Goal: Task Accomplishment & Management: Complete application form

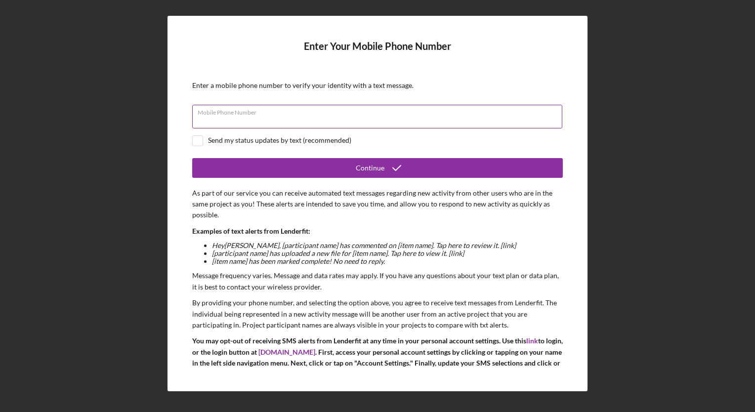
click at [234, 109] on div "Mobile Phone Number" at bounding box center [377, 117] width 370 height 25
type input "[PHONE_NUMBER]"
click at [200, 142] on input "checkbox" at bounding box center [198, 141] width 10 height 10
checkbox input "true"
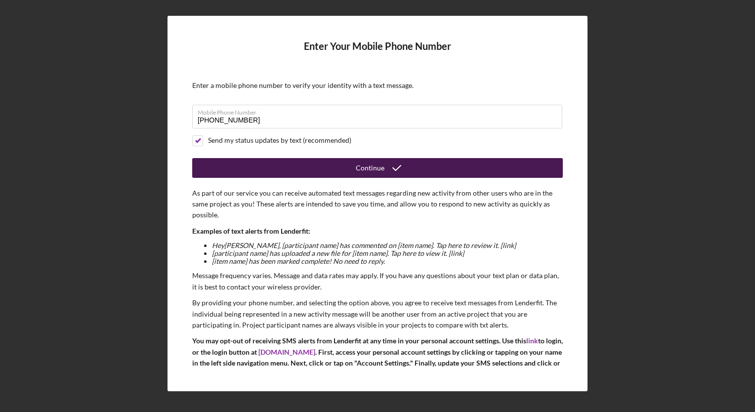
click at [369, 166] on div "Continue" at bounding box center [370, 168] width 29 height 20
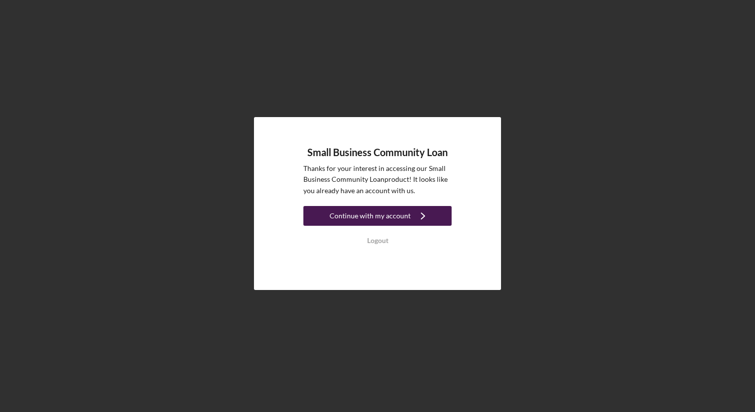
click at [372, 215] on div "Continue with my account" at bounding box center [369, 216] width 81 height 20
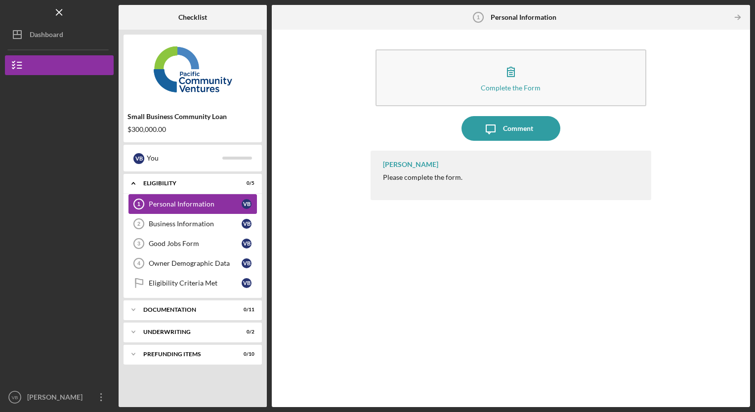
click at [213, 201] on div "Personal Information" at bounding box center [195, 204] width 93 height 8
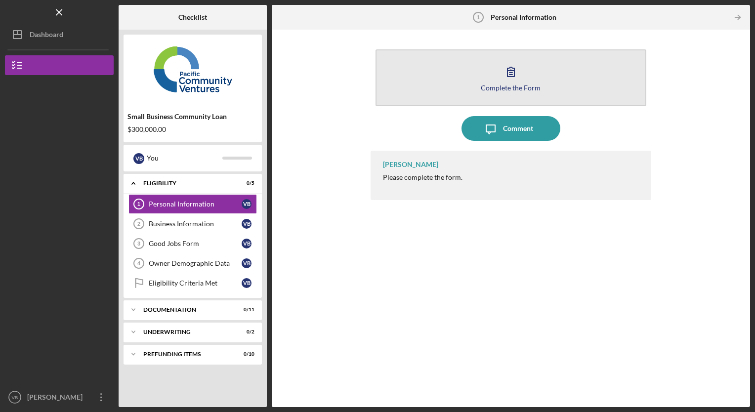
click at [517, 84] on div "Complete the Form" at bounding box center [511, 87] width 60 height 7
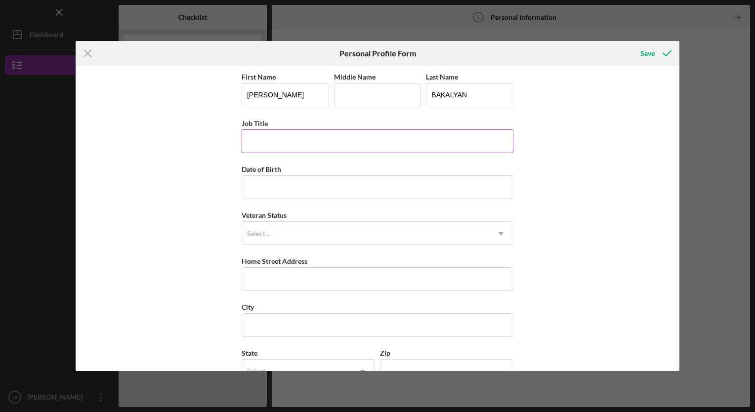
click at [315, 141] on input "Job Title" at bounding box center [377, 141] width 272 height 24
type input "owner"
type input "[DATE]"
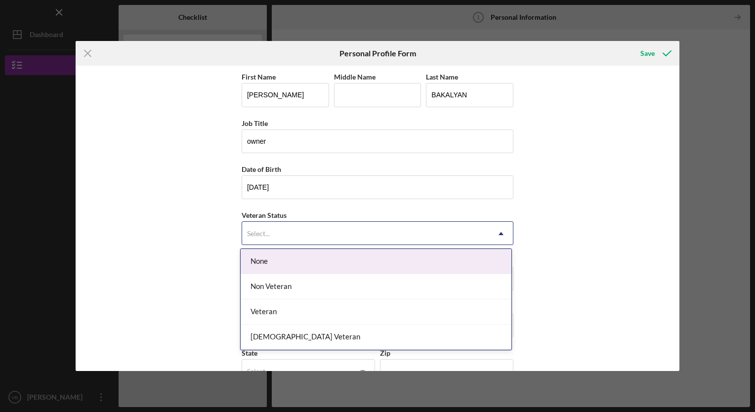
click at [282, 222] on div "Select..." at bounding box center [365, 233] width 247 height 23
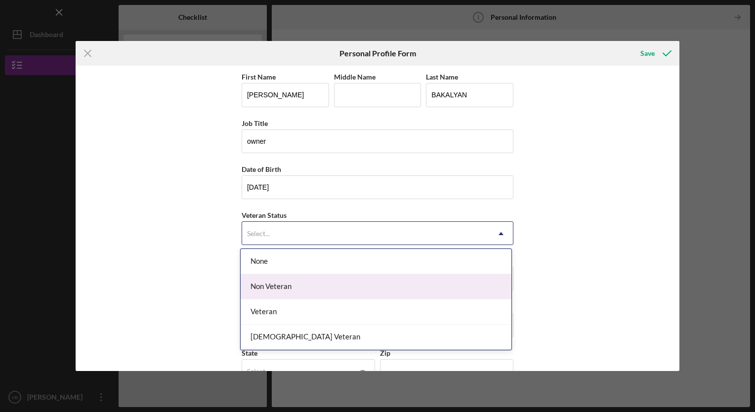
click at [269, 287] on div "Non Veteran" at bounding box center [376, 286] width 271 height 25
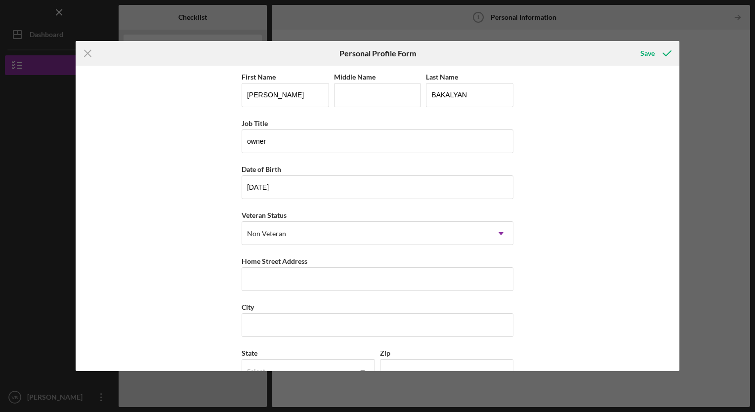
scroll to position [71, 0]
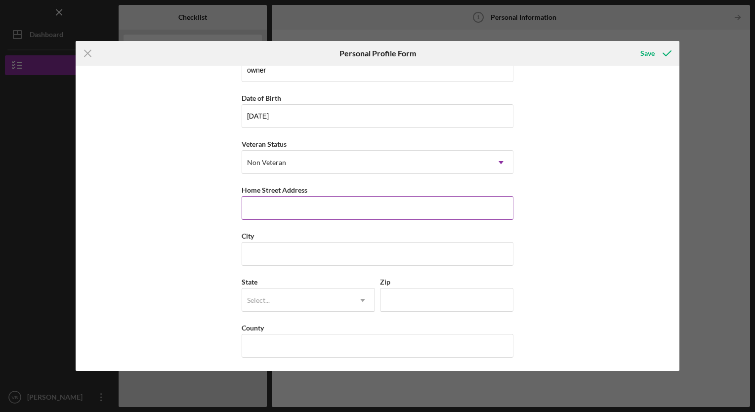
click at [261, 214] on input "Home Street Address" at bounding box center [377, 208] width 272 height 24
type input "[STREET_ADDRESS][PERSON_NAME]"
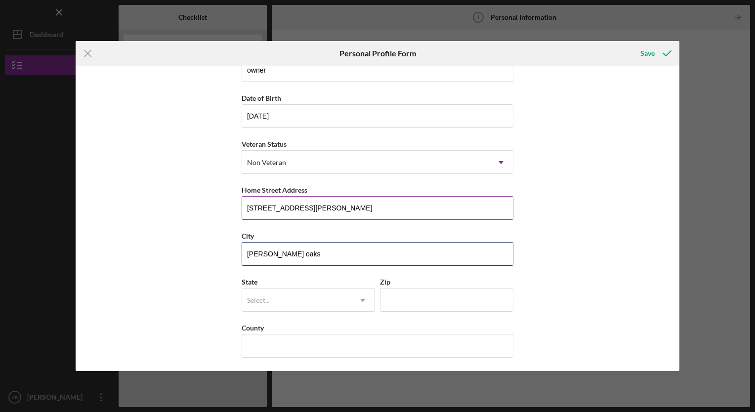
type input "[PERSON_NAME] oaks"
type input "c"
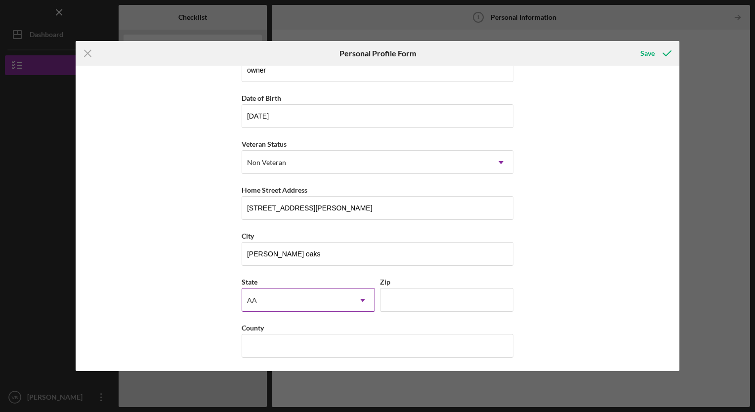
click at [295, 305] on div "AA" at bounding box center [296, 300] width 109 height 23
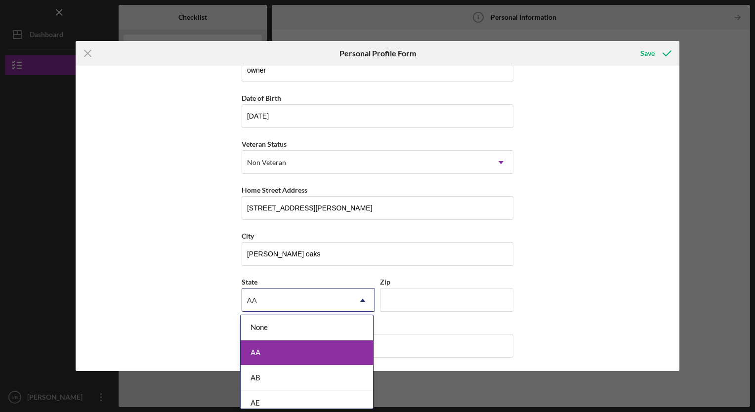
type input "c"
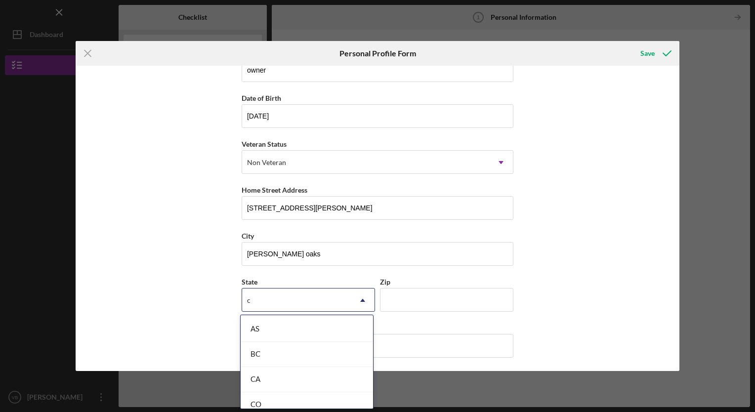
scroll to position [105, 0]
click at [271, 353] on div "CA" at bounding box center [307, 348] width 132 height 25
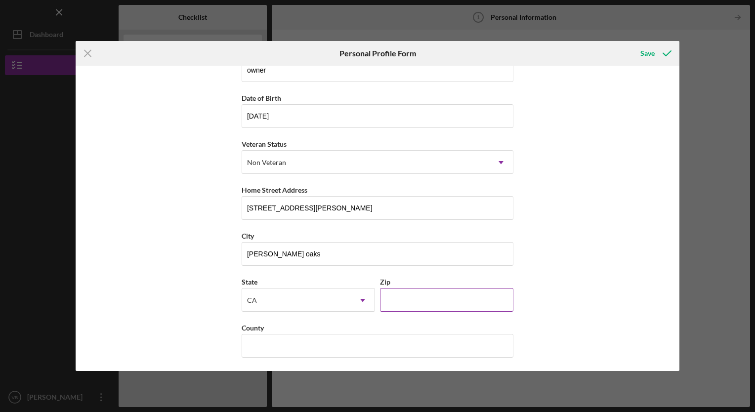
click at [394, 299] on input "Zip" at bounding box center [446, 300] width 133 height 24
type input "91403"
click at [311, 345] on input "County" at bounding box center [377, 346] width 272 height 24
type input "o"
type input "[GEOGRAPHIC_DATA]"
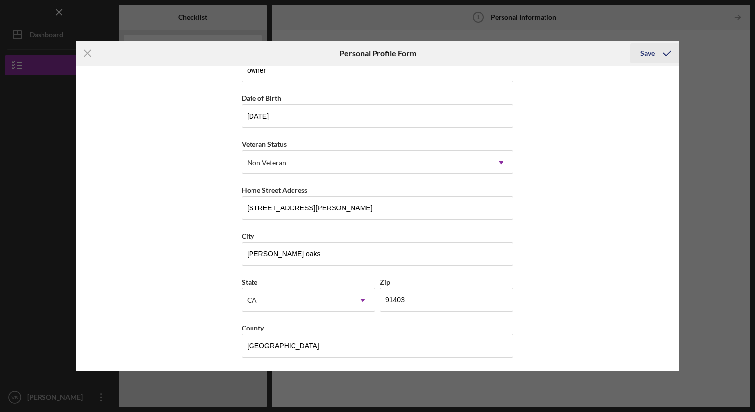
click at [647, 59] on div "Save" at bounding box center [647, 53] width 14 height 20
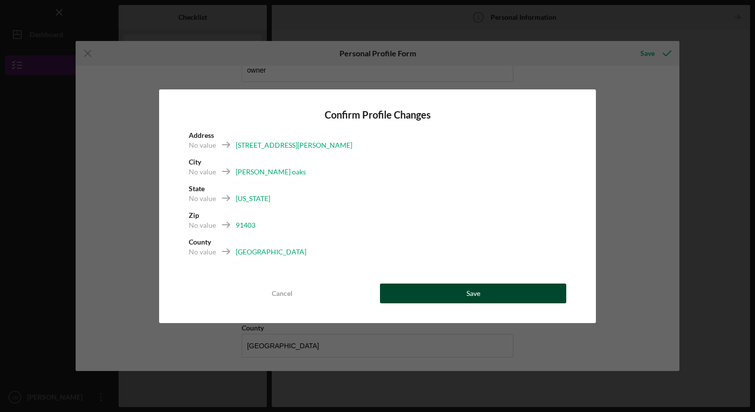
click at [471, 294] on div "Save" at bounding box center [473, 293] width 14 height 20
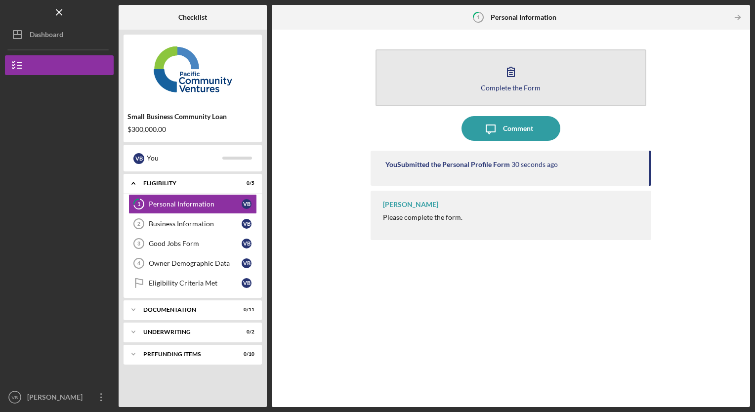
click at [514, 84] on div "Complete the Form" at bounding box center [511, 87] width 60 height 7
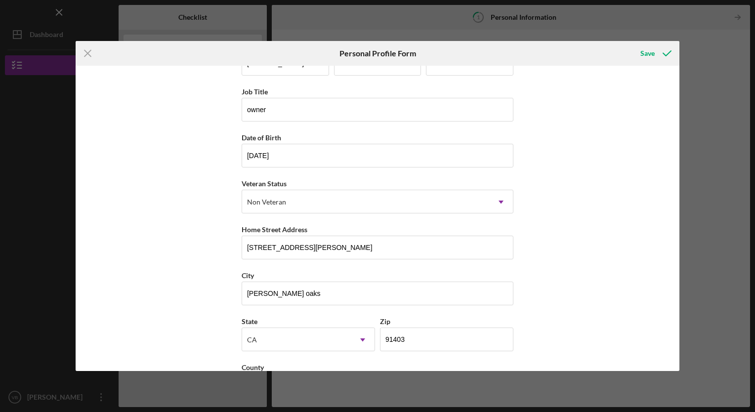
scroll to position [71, 0]
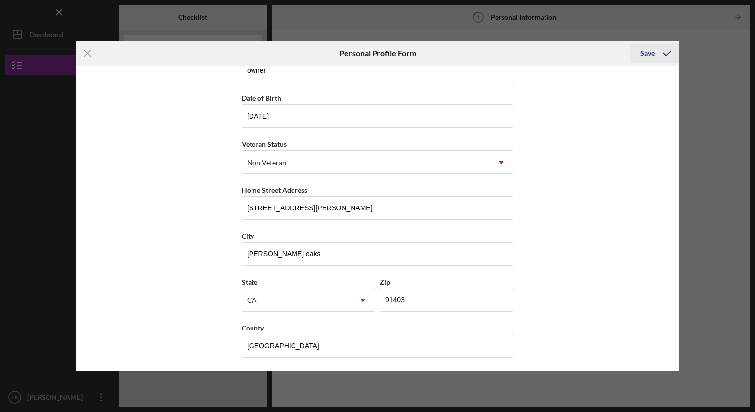
click at [648, 52] on div "Save" at bounding box center [647, 53] width 14 height 20
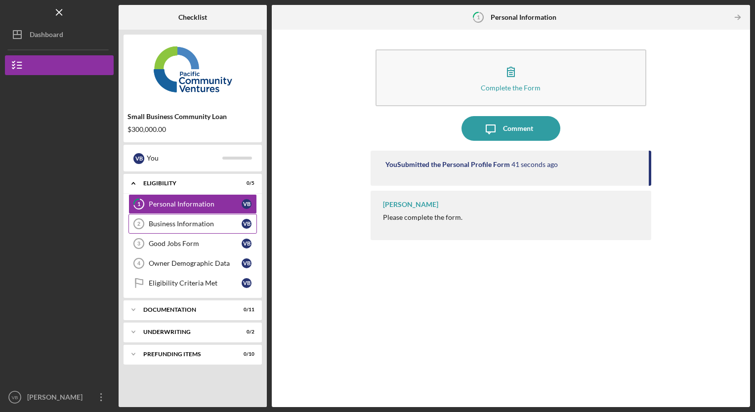
click at [194, 220] on div "Business Information" at bounding box center [195, 224] width 93 height 8
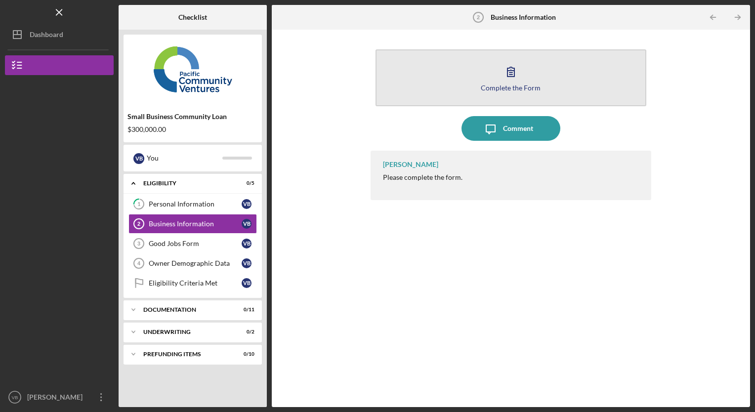
click at [509, 87] on div "Complete the Form" at bounding box center [511, 87] width 60 height 7
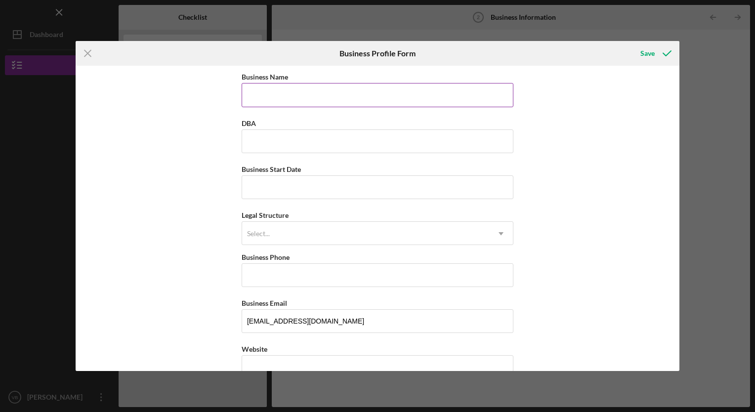
click at [298, 101] on input "Business Name" at bounding box center [377, 95] width 272 height 24
type input "ALTADENA HOSPICE CARE INC"
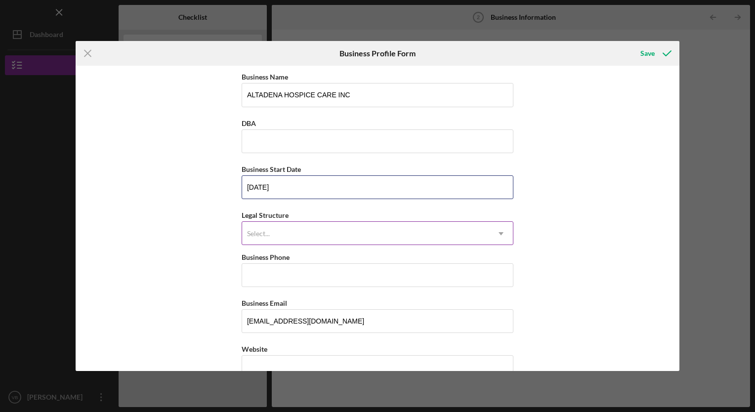
type input "[DATE]"
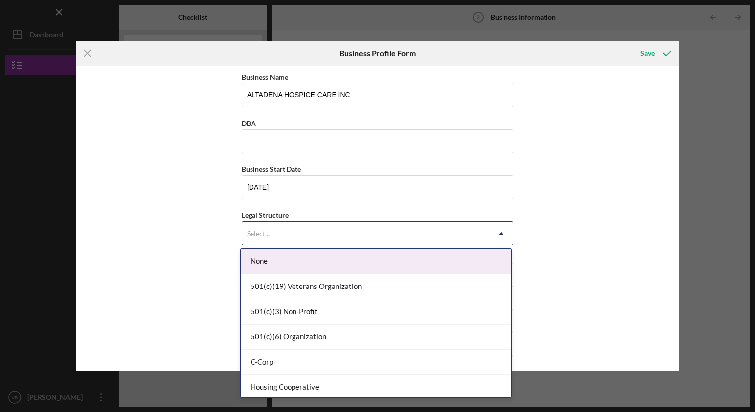
click at [318, 234] on div "Select..." at bounding box center [365, 233] width 247 height 23
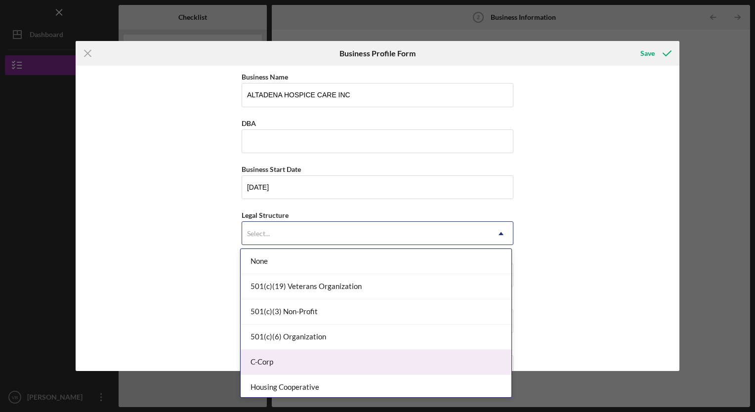
click at [301, 363] on div "C-Corp" at bounding box center [376, 362] width 271 height 25
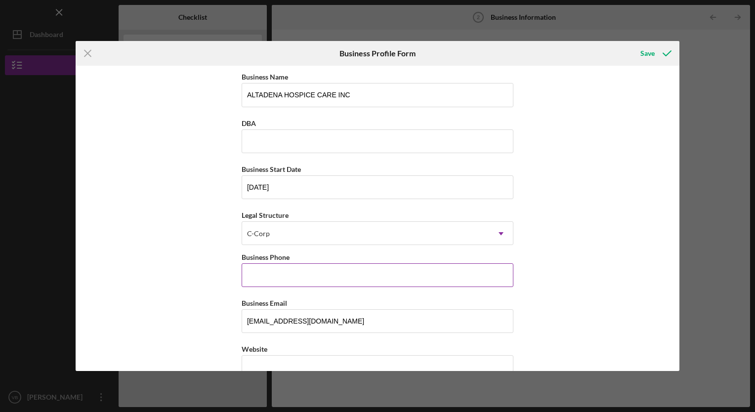
click at [284, 274] on input "Business Phone" at bounding box center [377, 275] width 272 height 24
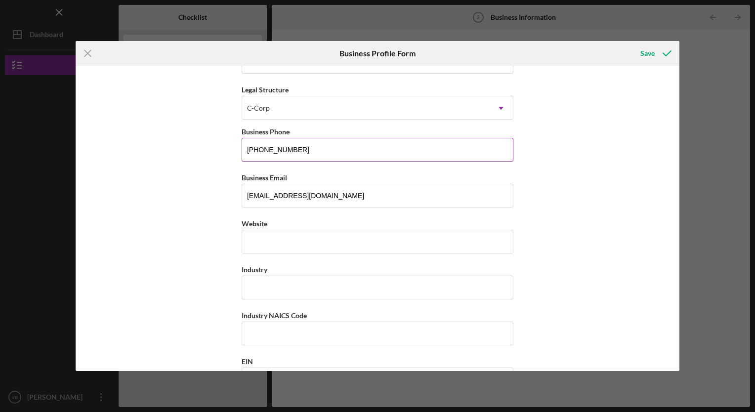
scroll to position [126, 0]
type input "[PHONE_NUMBER]"
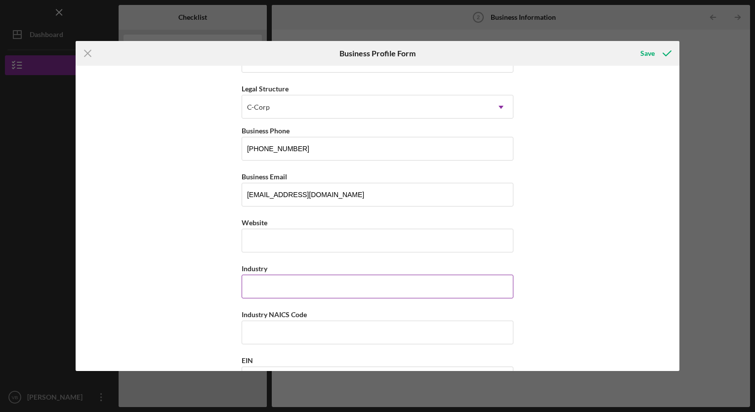
click at [281, 283] on input "Industry" at bounding box center [377, 287] width 272 height 24
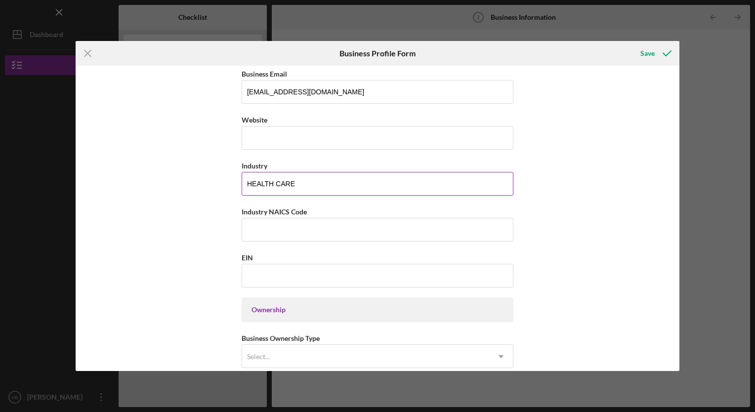
scroll to position [231, 0]
type input "HEALTH CARE"
click at [279, 226] on input "Industry NAICS Code" at bounding box center [377, 228] width 272 height 24
paste input "621610"
type input "621610"
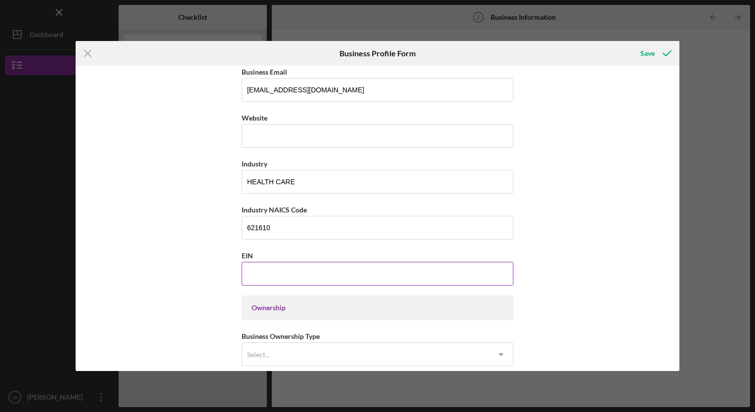
click at [279, 271] on input "EIN" at bounding box center [377, 274] width 272 height 24
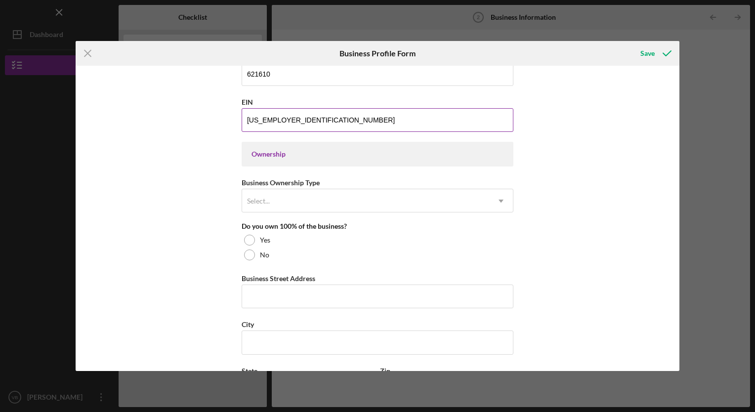
scroll to position [385, 0]
type input "[US_EMPLOYER_IDENTIFICATION_NUMBER]"
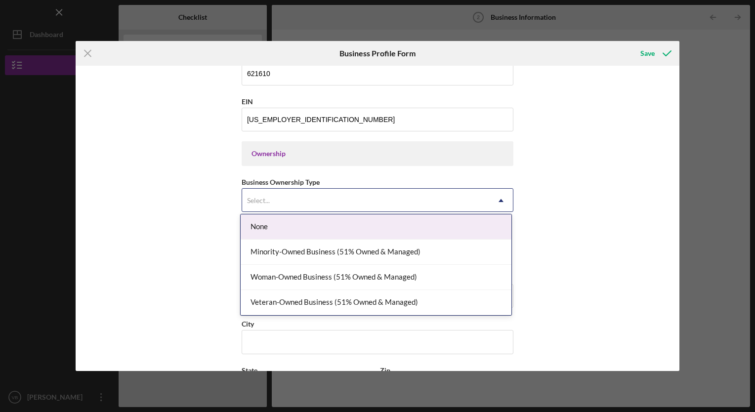
click at [279, 202] on div "Select..." at bounding box center [365, 200] width 247 height 23
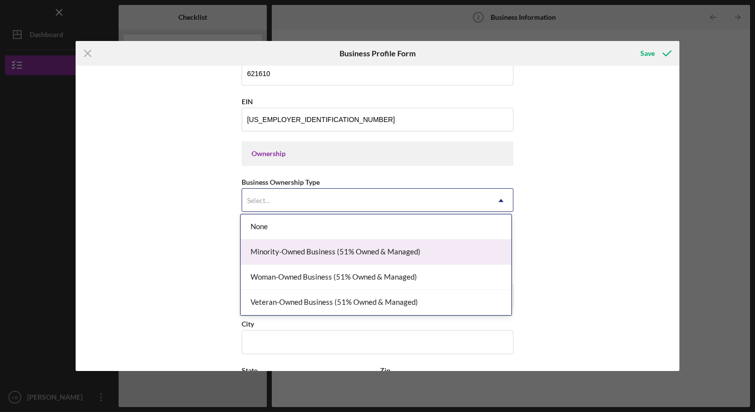
click at [284, 252] on div "Minority-Owned Business (51% Owned & Managed)" at bounding box center [376, 252] width 271 height 25
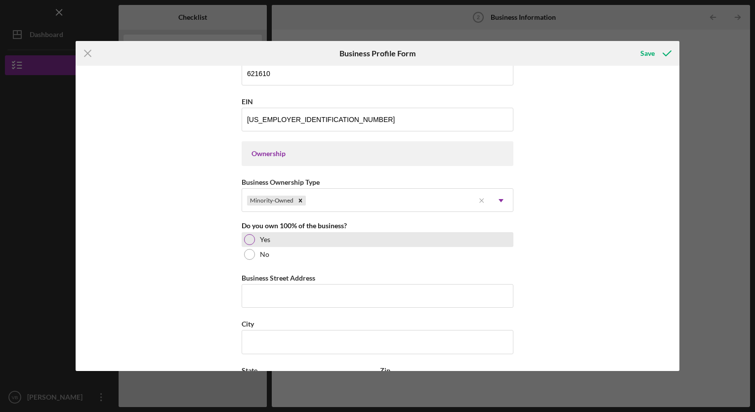
click at [250, 238] on div at bounding box center [249, 239] width 11 height 11
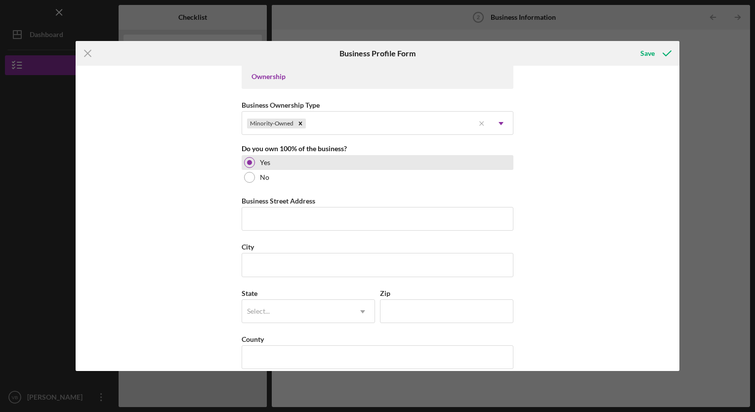
scroll to position [462, 0]
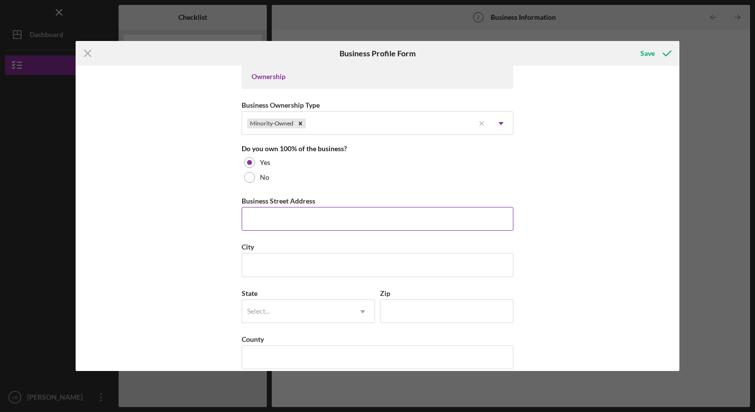
click at [284, 216] on input "Business Street Address" at bounding box center [377, 219] width 272 height 24
type input "[STREET_ADDRESS]"
type input "[GEOGRAPHIC_DATA]"
type input "C"
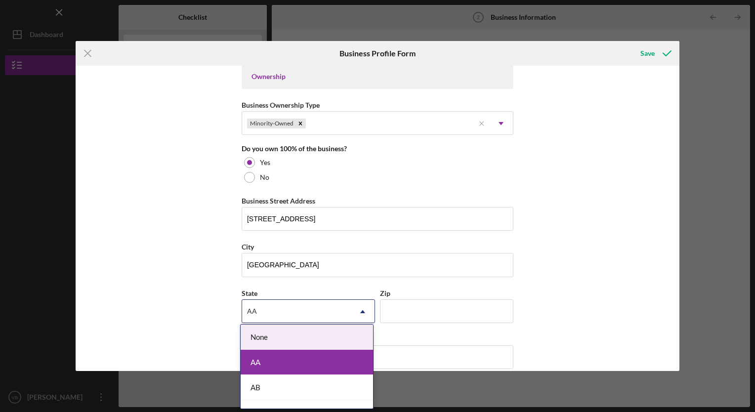
click at [303, 311] on div "AA" at bounding box center [296, 311] width 109 height 23
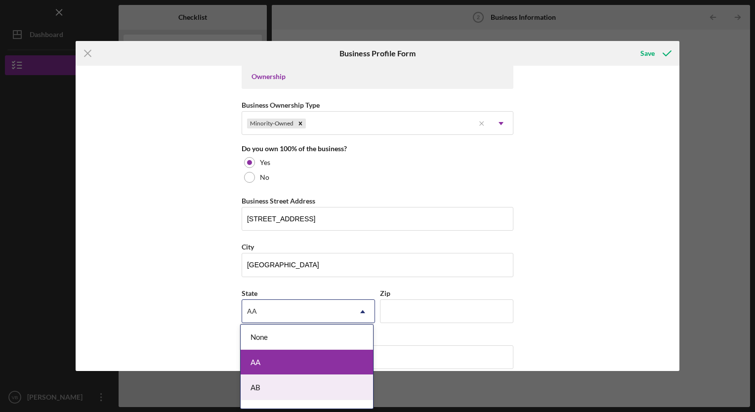
type input "C"
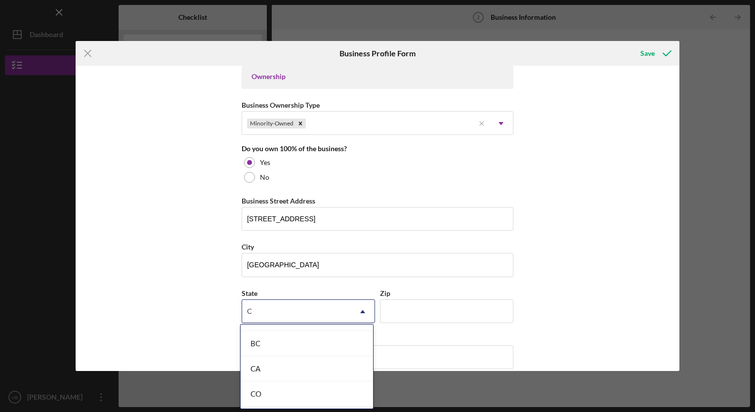
scroll to position [95, 0]
click at [271, 363] on div "CA" at bounding box center [307, 368] width 132 height 25
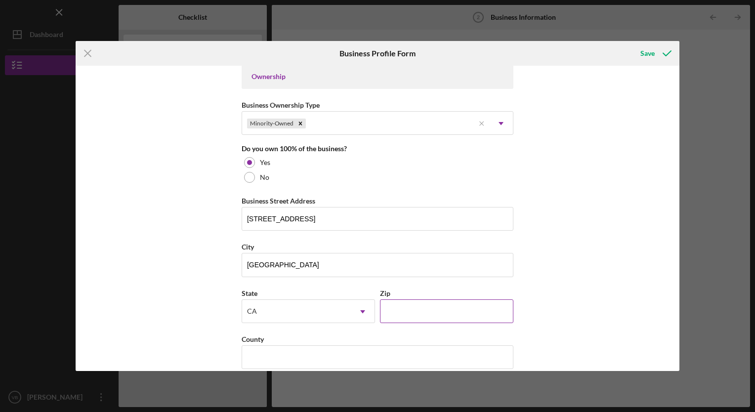
click at [398, 304] on input "Zip" at bounding box center [446, 311] width 133 height 24
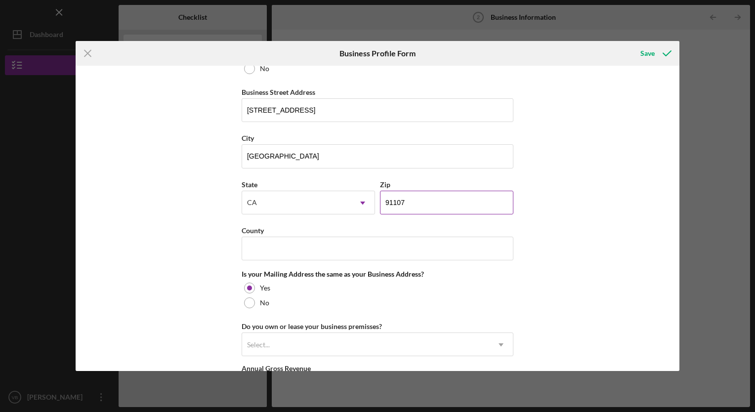
scroll to position [573, 0]
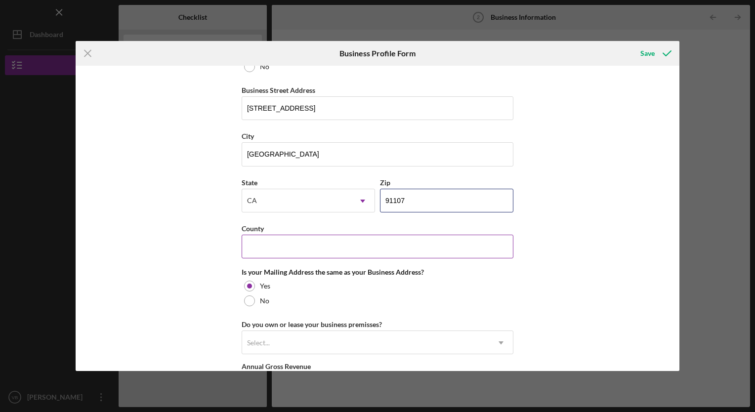
type input "91107"
click at [276, 245] on input "County" at bounding box center [377, 247] width 272 height 24
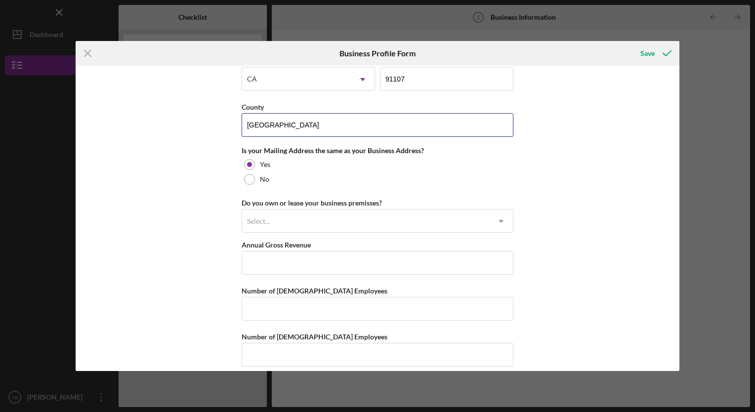
scroll to position [695, 0]
type input "[GEOGRAPHIC_DATA]"
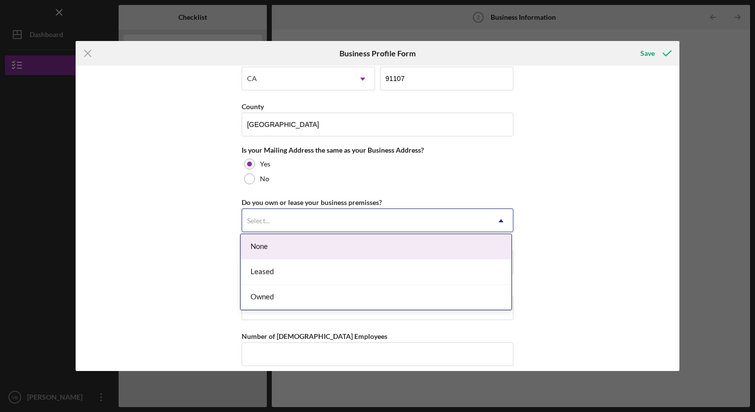
click at [331, 222] on div "Select..." at bounding box center [365, 220] width 247 height 23
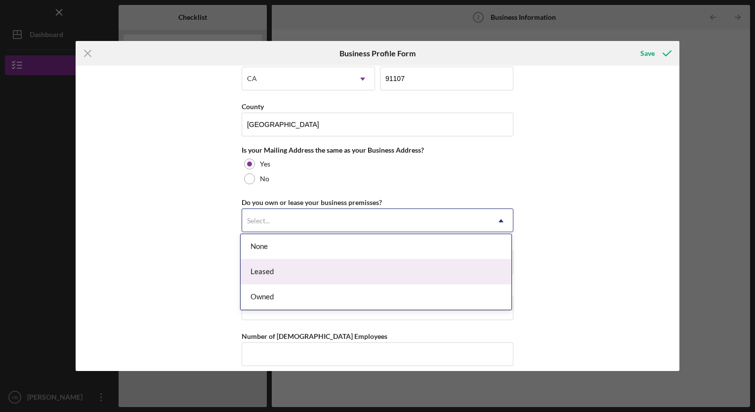
click at [297, 272] on div "Leased" at bounding box center [376, 271] width 271 height 25
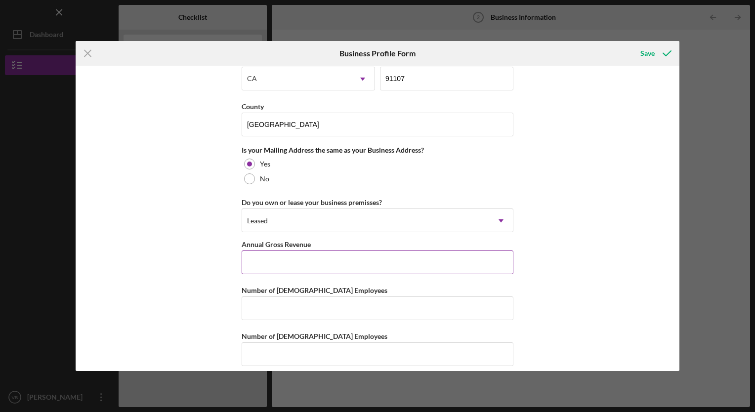
click at [276, 264] on input "Annual Gross Revenue" at bounding box center [377, 262] width 272 height 24
type input "$1,918,365"
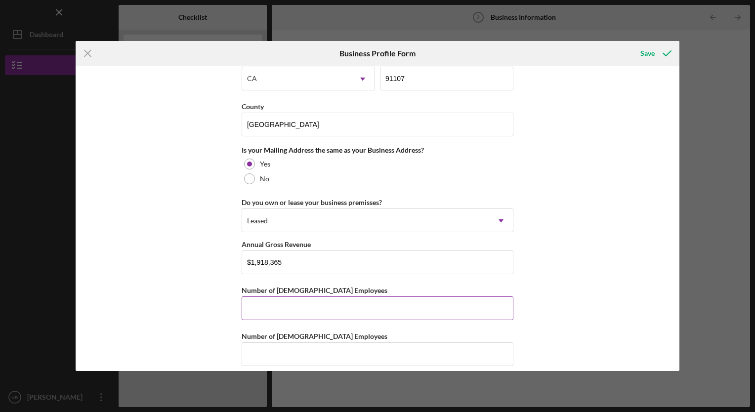
click at [295, 303] on input "Number of [DEMOGRAPHIC_DATA] Employees" at bounding box center [377, 308] width 272 height 24
type input "2"
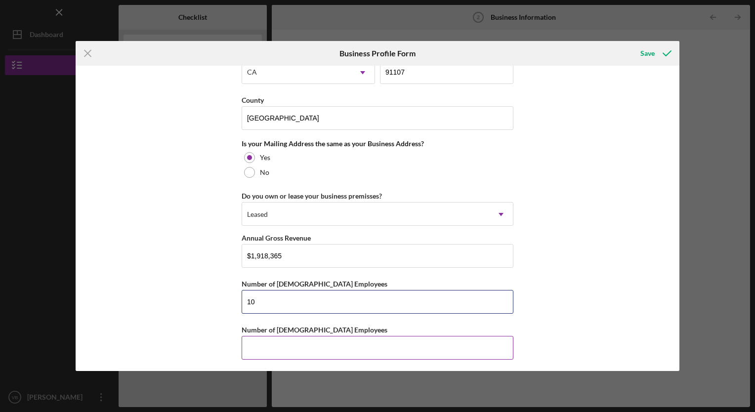
type input "10"
click at [284, 351] on input "Number of [DEMOGRAPHIC_DATA] Employees" at bounding box center [377, 348] width 272 height 24
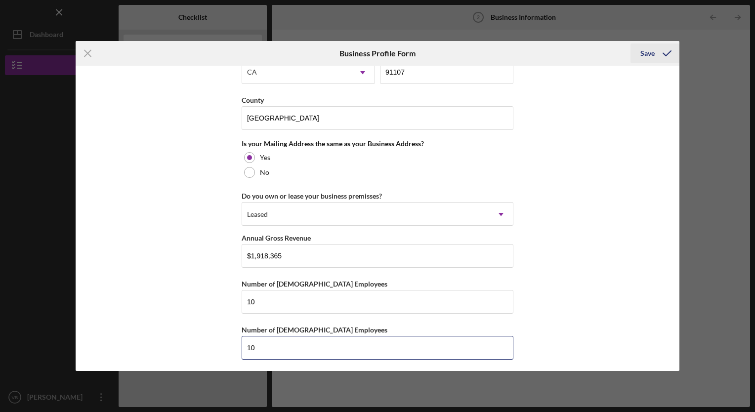
type input "10"
click at [648, 51] on div "Save" at bounding box center [647, 53] width 14 height 20
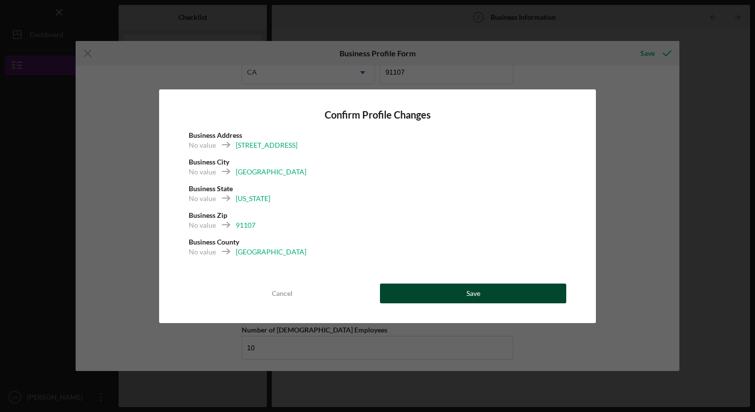
click at [493, 291] on button "Save" at bounding box center [473, 293] width 186 height 20
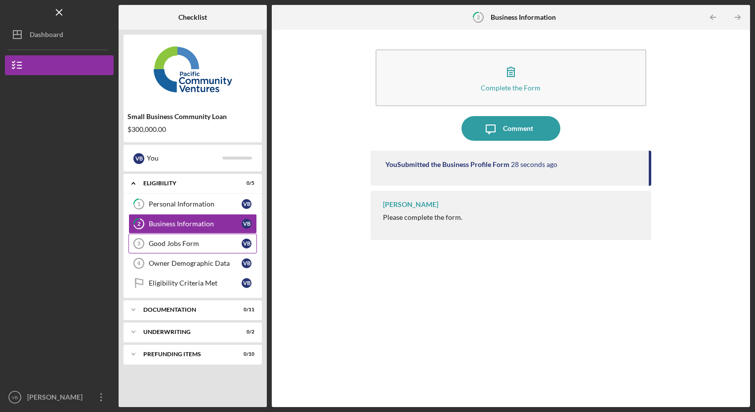
click at [175, 242] on div "Good Jobs Form" at bounding box center [195, 244] width 93 height 8
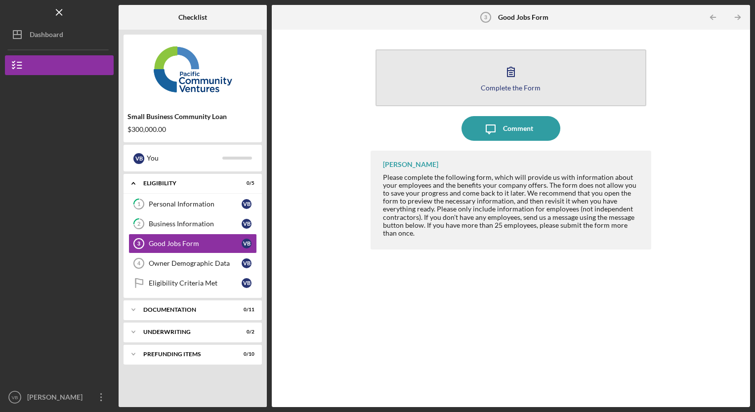
click at [507, 84] on div "Complete the Form" at bounding box center [511, 87] width 60 height 7
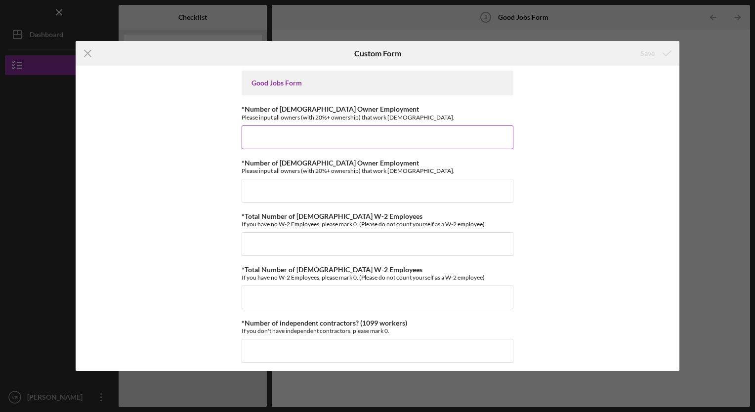
click at [303, 137] on input "*Number of [DEMOGRAPHIC_DATA] Owner Employment" at bounding box center [377, 137] width 272 height 24
type input "1"
click at [154, 208] on div "Good Jobs Form *Number of [DEMOGRAPHIC_DATA] Owner Employment Please input all …" at bounding box center [378, 218] width 604 height 305
click at [283, 196] on input "*Number of [DEMOGRAPHIC_DATA] Owner Employment" at bounding box center [377, 191] width 272 height 24
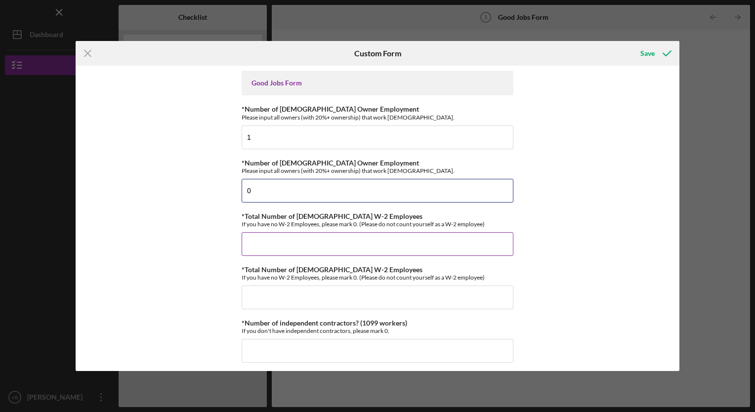
type input "0"
click at [265, 246] on input "*Total Number of [DEMOGRAPHIC_DATA] W-2 Employees" at bounding box center [377, 244] width 272 height 24
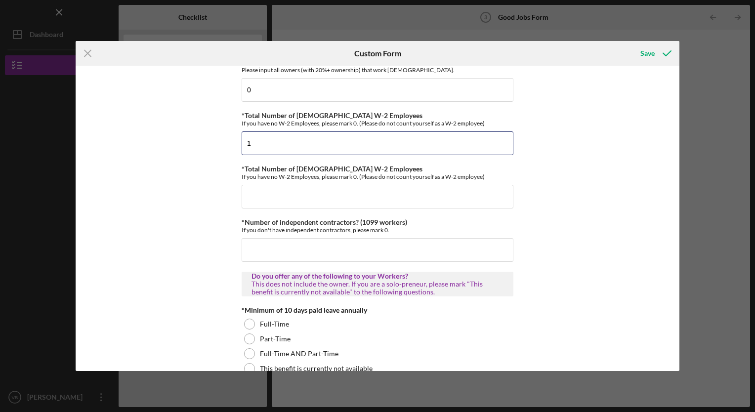
scroll to position [102, 0]
type input "1"
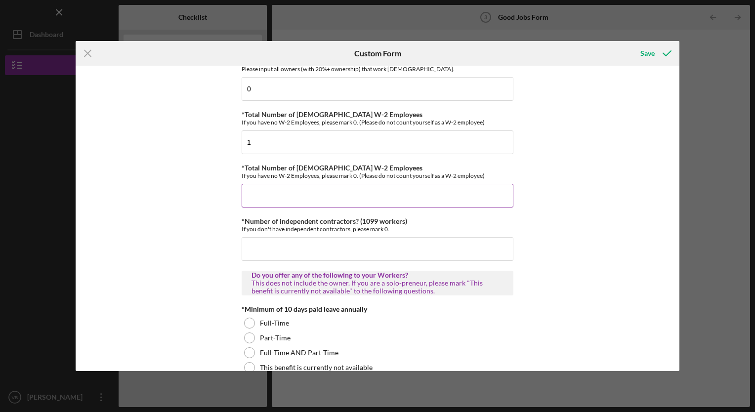
click at [277, 201] on input "*Total Number of [DEMOGRAPHIC_DATA] W-2 Employees" at bounding box center [377, 196] width 272 height 24
type input "0"
click at [281, 250] on input "*Number of independent contractors? (1099 workers)" at bounding box center [377, 249] width 272 height 24
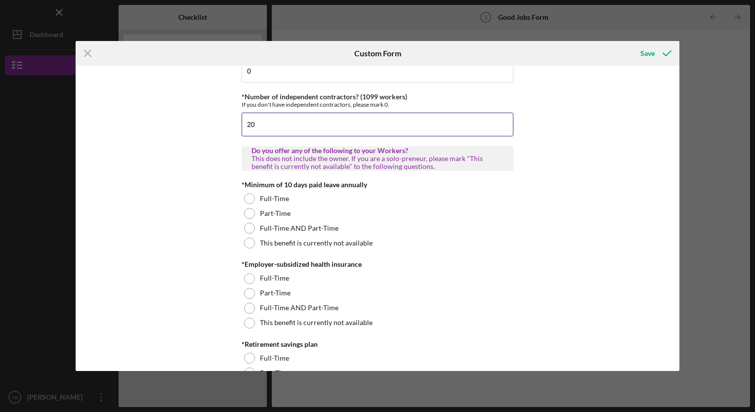
scroll to position [257, 0]
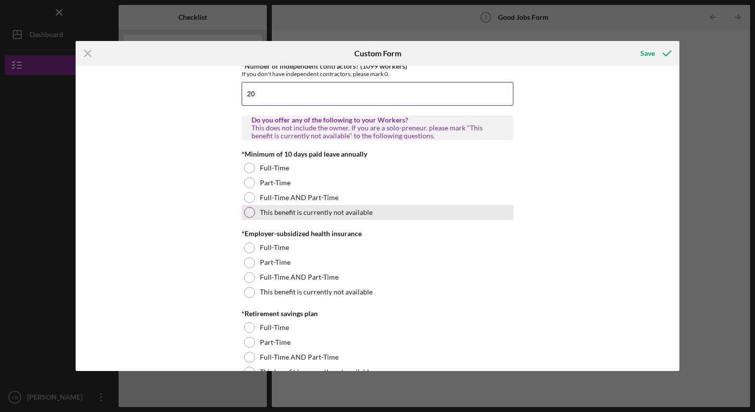
type input "20"
click at [254, 210] on div "This benefit is currently not available" at bounding box center [377, 212] width 272 height 15
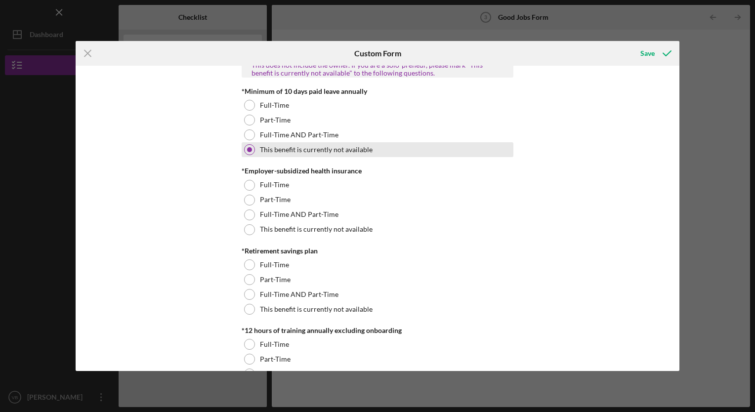
scroll to position [320, 0]
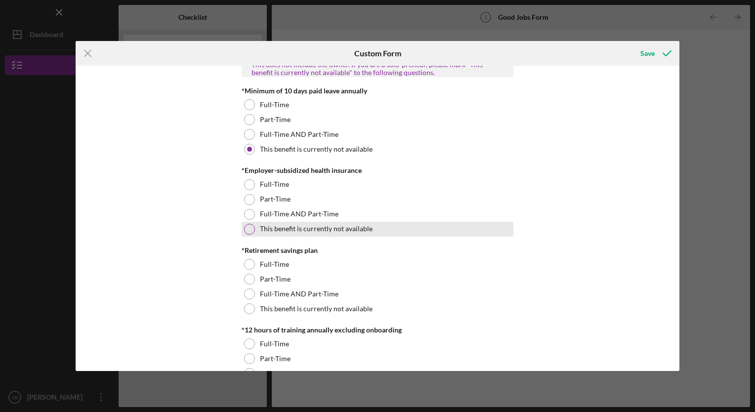
click at [245, 230] on div at bounding box center [249, 229] width 11 height 11
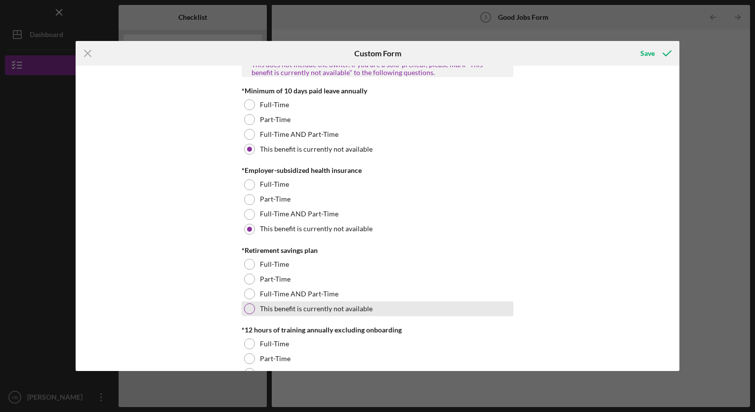
click at [245, 306] on div at bounding box center [249, 308] width 11 height 11
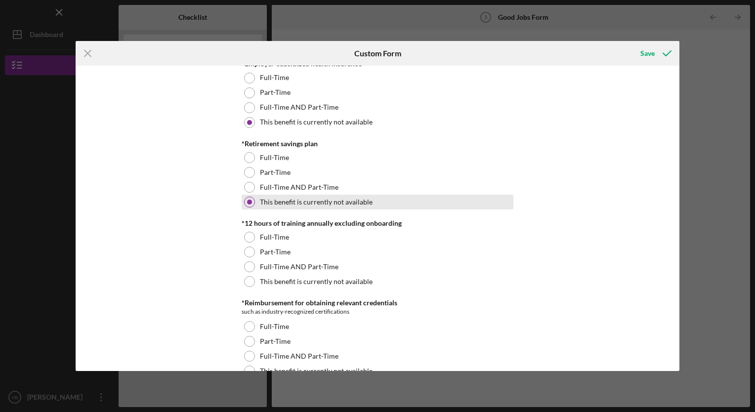
scroll to position [435, 0]
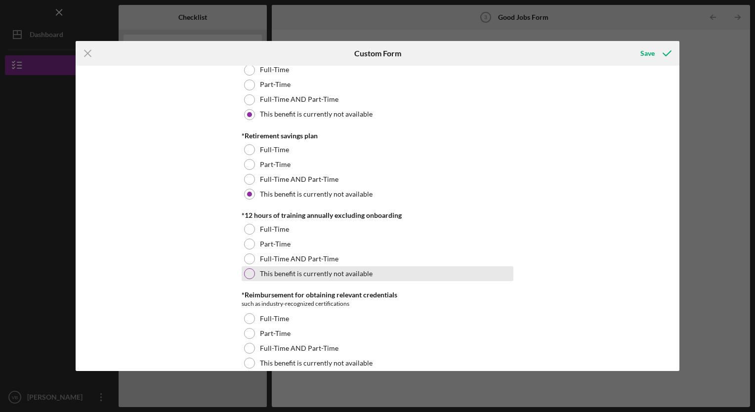
click at [246, 273] on div at bounding box center [249, 273] width 11 height 11
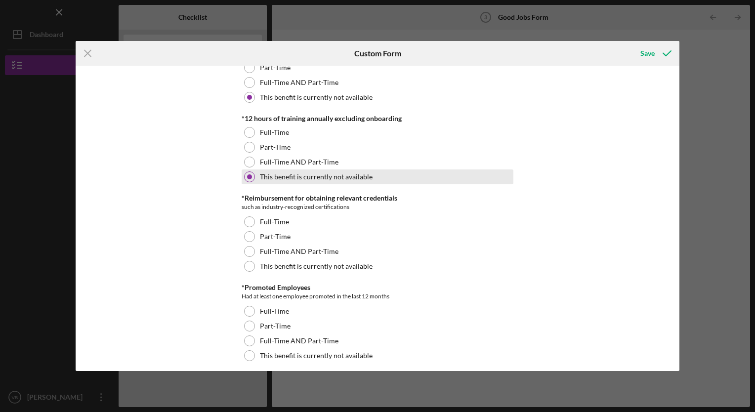
scroll to position [534, 0]
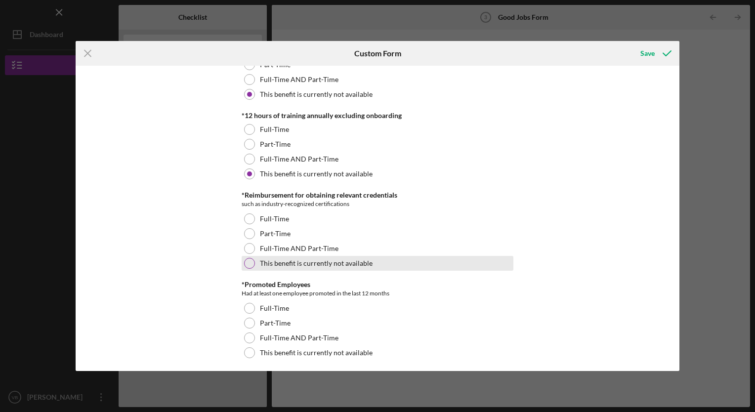
click at [248, 258] on div at bounding box center [249, 263] width 11 height 11
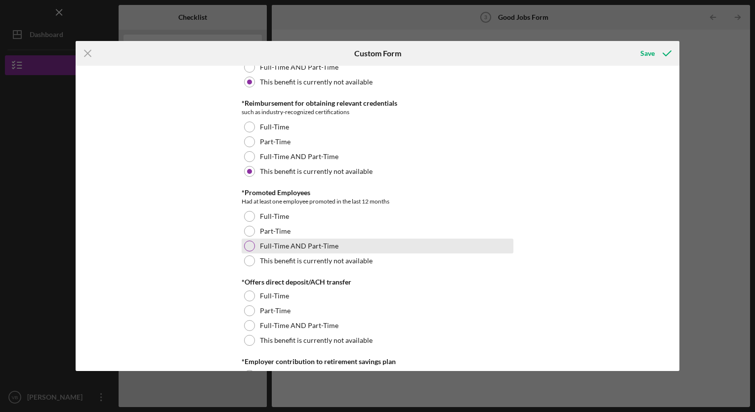
scroll to position [627, 0]
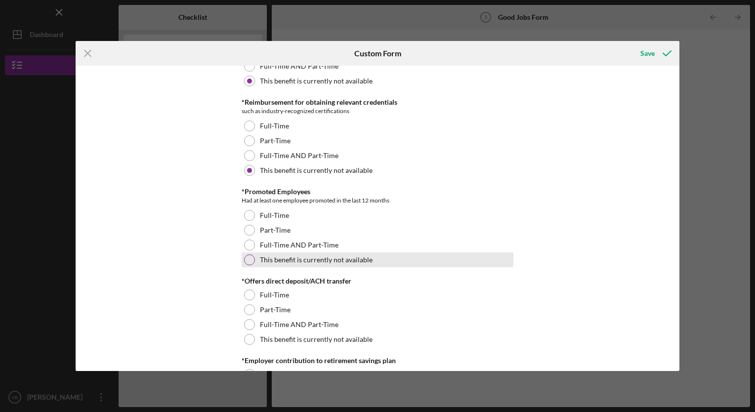
click at [250, 263] on div at bounding box center [249, 259] width 11 height 11
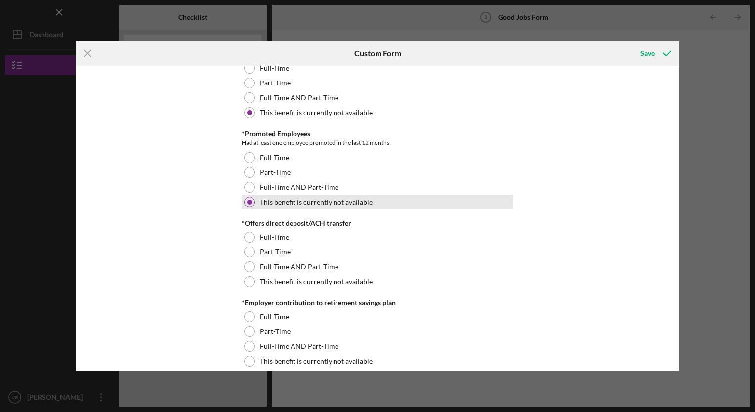
scroll to position [685, 0]
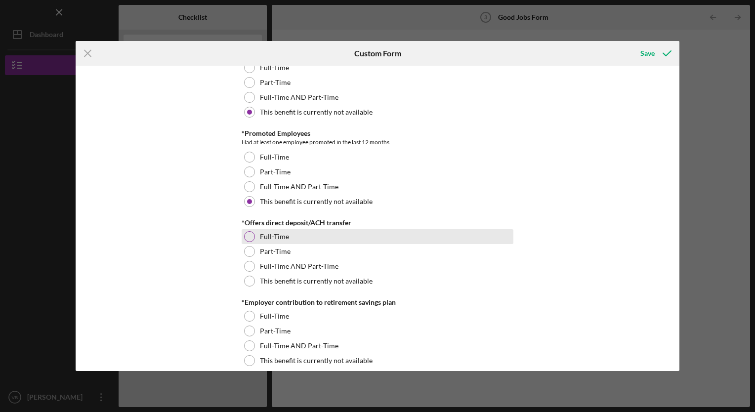
click at [251, 239] on div at bounding box center [249, 236] width 11 height 11
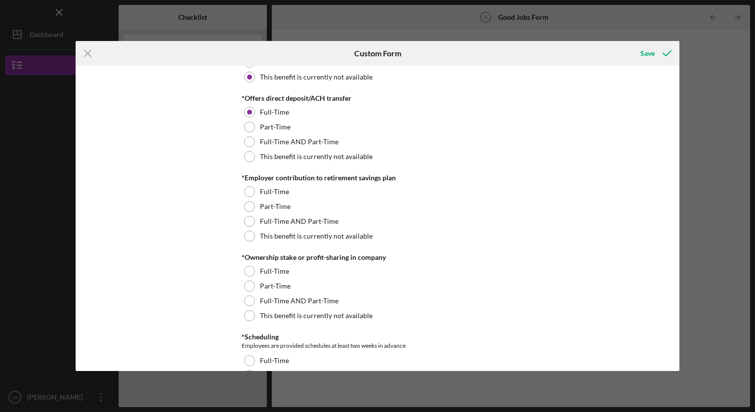
scroll to position [811, 0]
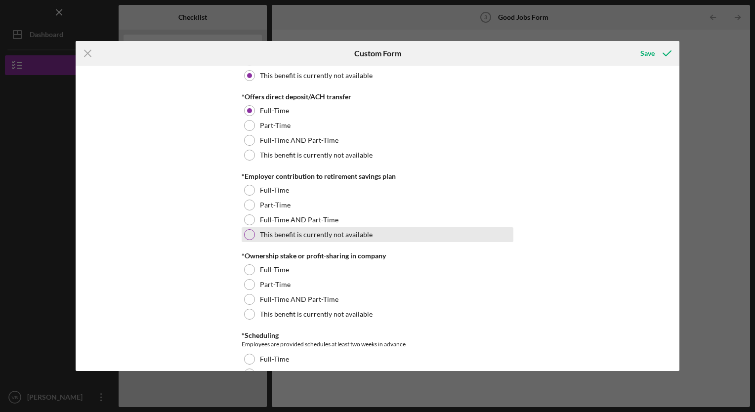
click at [249, 234] on div at bounding box center [249, 234] width 11 height 11
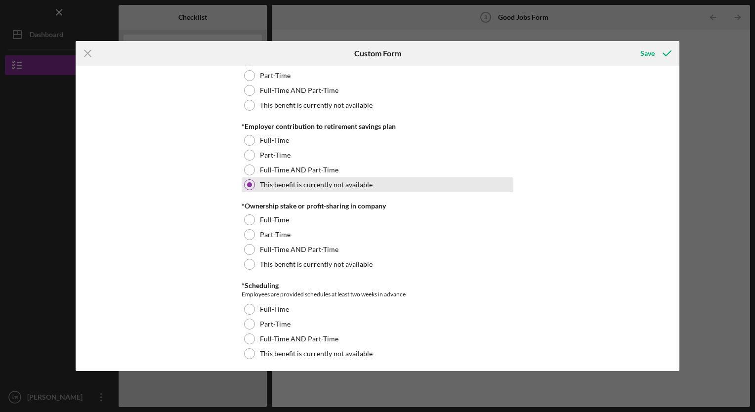
scroll to position [867, 0]
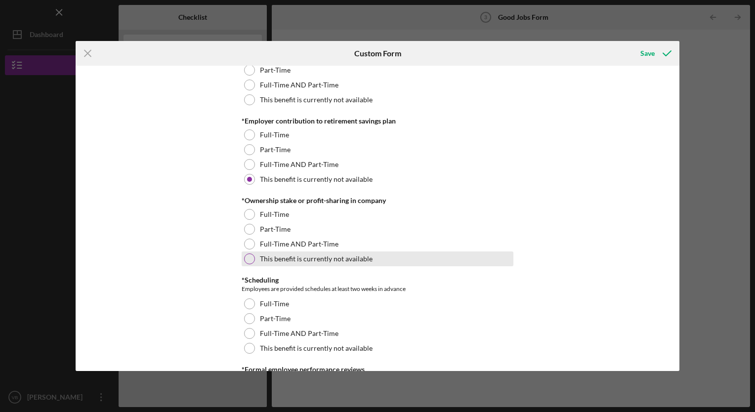
click at [251, 260] on div at bounding box center [249, 258] width 11 height 11
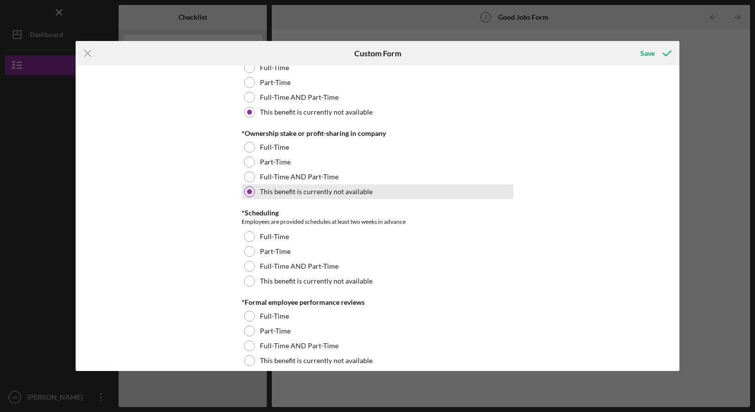
scroll to position [938, 0]
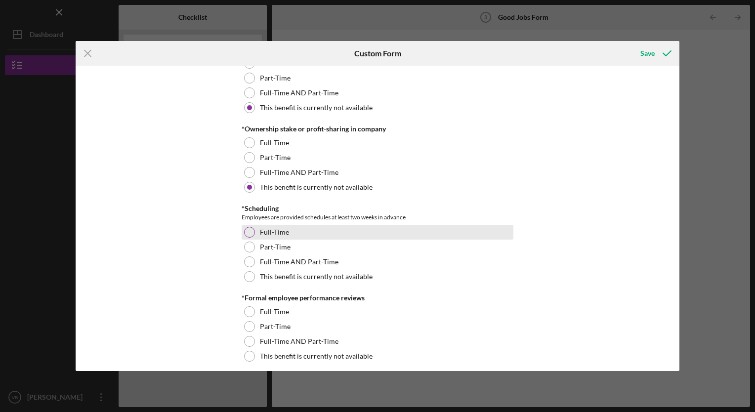
click at [252, 233] on div at bounding box center [249, 232] width 11 height 11
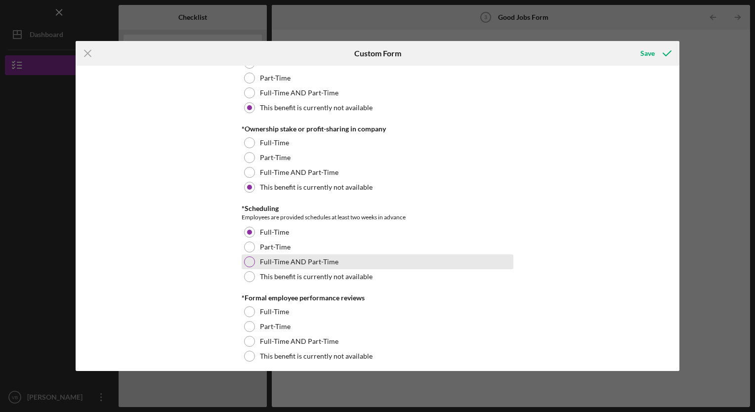
click at [244, 264] on div at bounding box center [249, 261] width 11 height 11
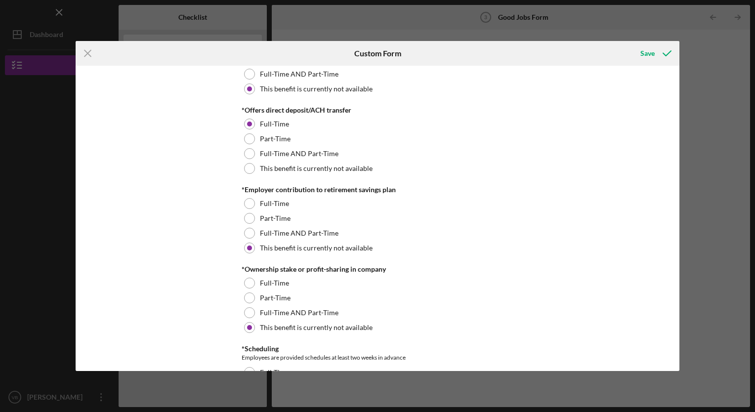
scroll to position [797, 0]
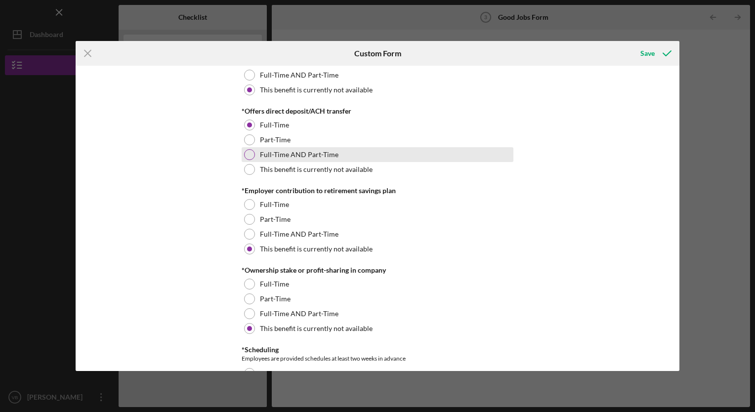
click at [252, 153] on div at bounding box center [249, 154] width 11 height 11
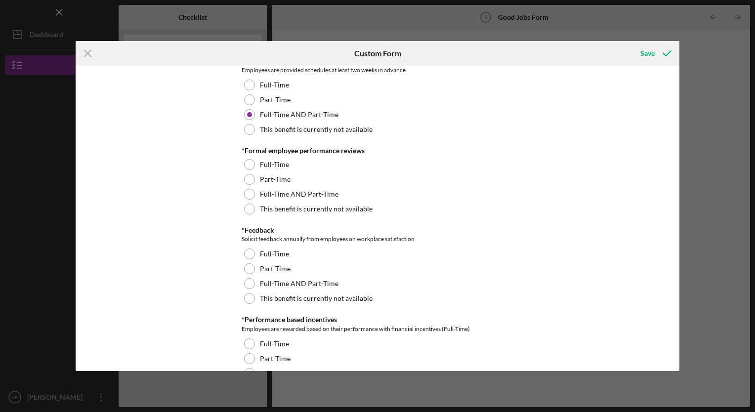
scroll to position [1087, 0]
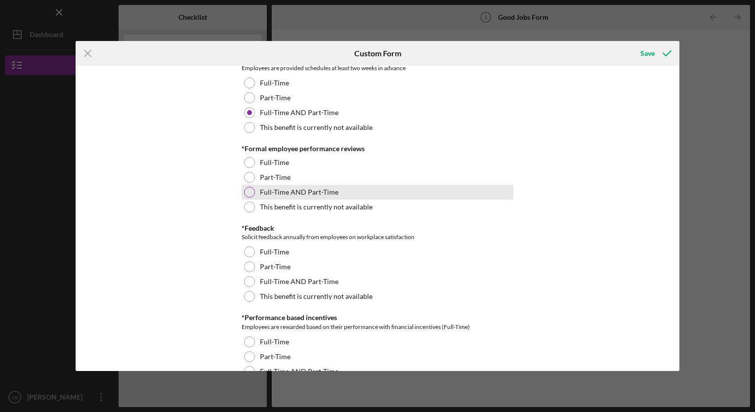
click at [250, 189] on div at bounding box center [249, 192] width 11 height 11
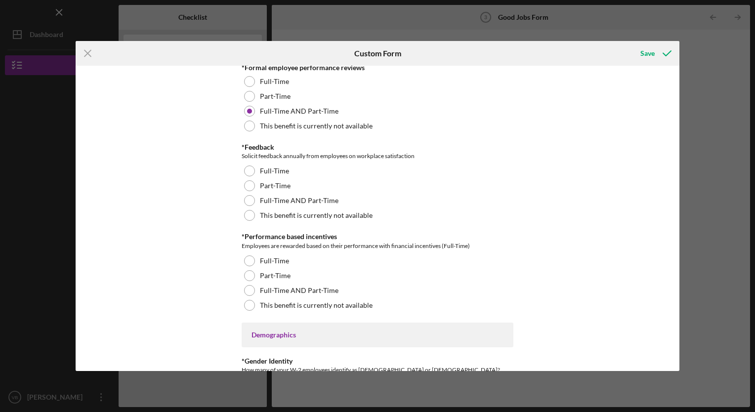
scroll to position [1169, 0]
click at [250, 201] on div at bounding box center [249, 200] width 11 height 11
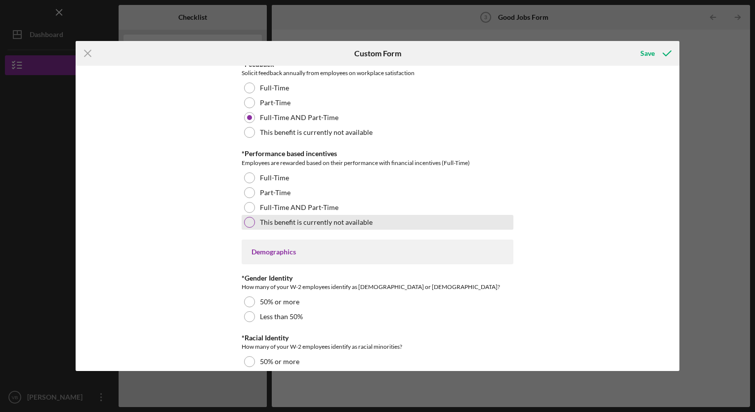
click at [251, 224] on div at bounding box center [249, 222] width 11 height 11
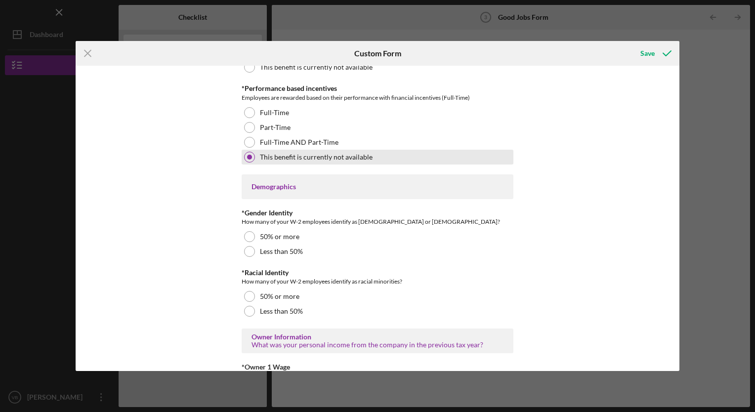
scroll to position [1317, 0]
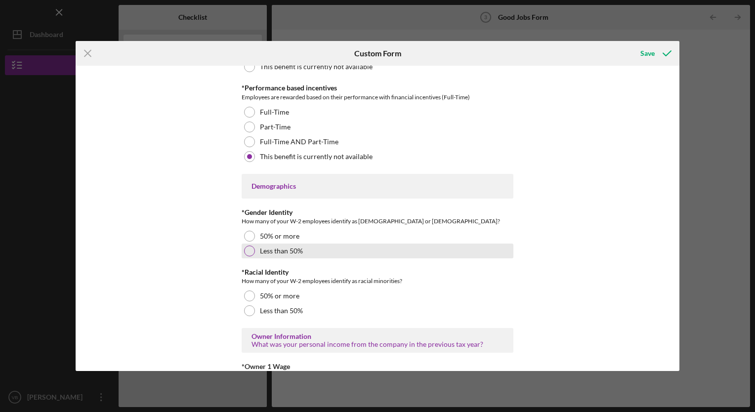
click at [248, 252] on div at bounding box center [249, 250] width 11 height 11
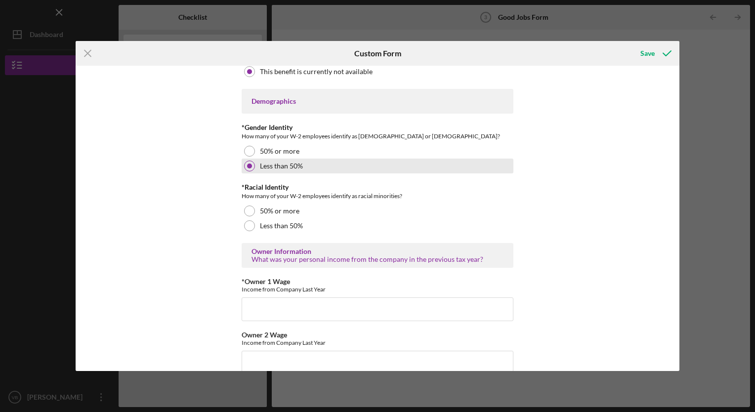
scroll to position [1403, 0]
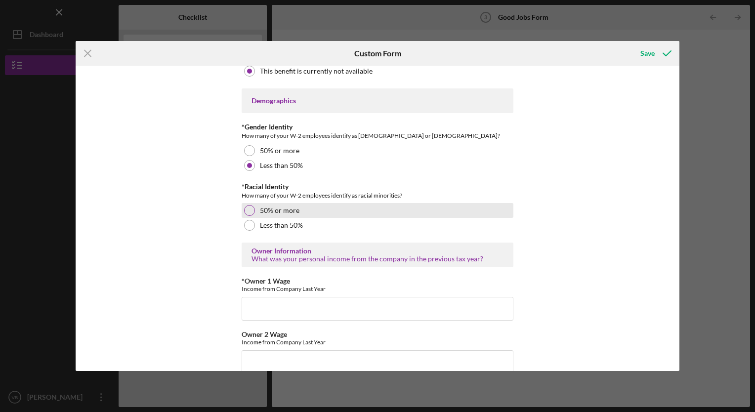
click at [250, 211] on div at bounding box center [249, 210] width 11 height 11
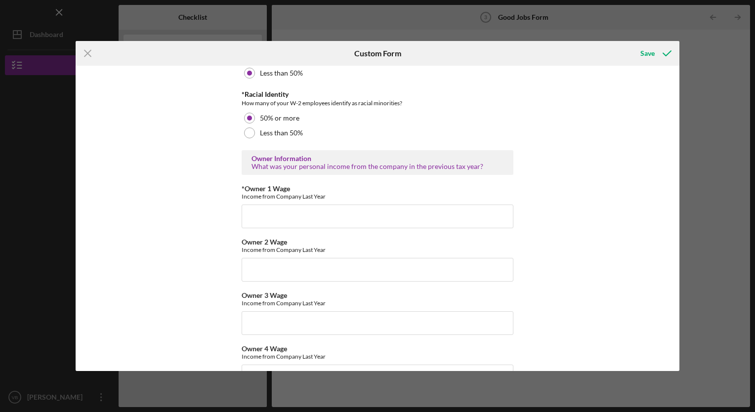
scroll to position [1500, 0]
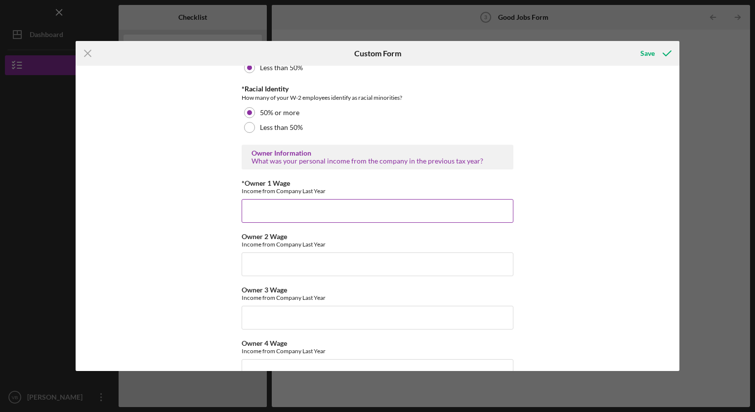
click at [271, 210] on input "*Owner 1 Wage" at bounding box center [377, 211] width 272 height 24
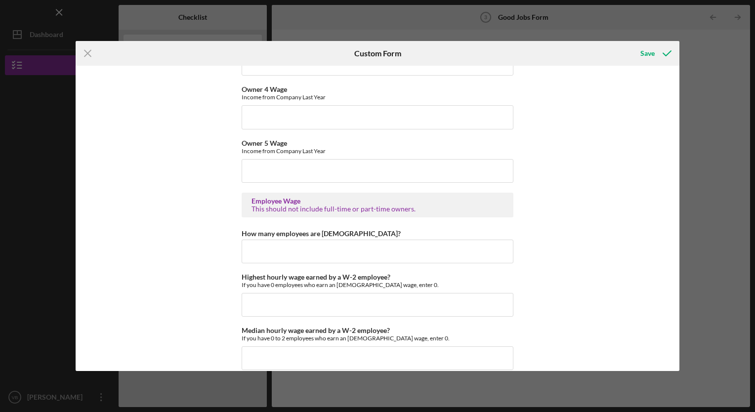
scroll to position [1768, 0]
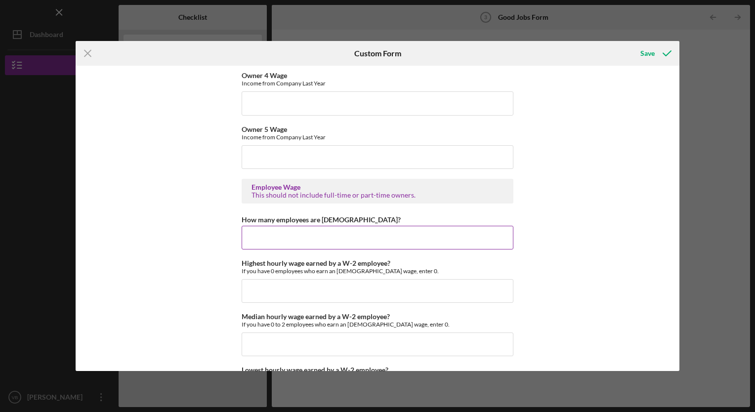
type input "60000"
click at [319, 238] on input "How many employees are [DEMOGRAPHIC_DATA]?" at bounding box center [377, 238] width 272 height 24
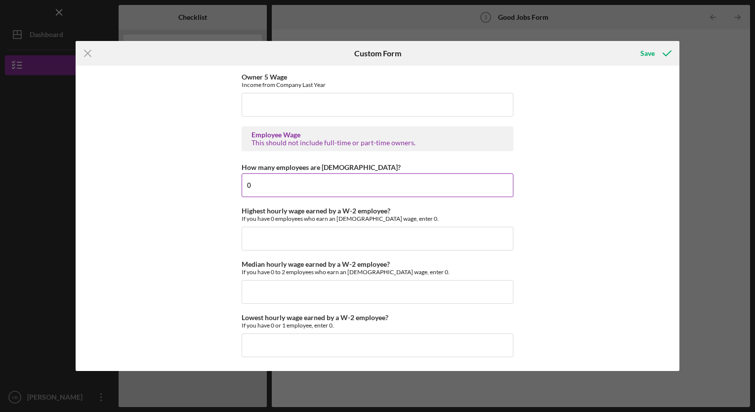
scroll to position [1821, 0]
type input "0"
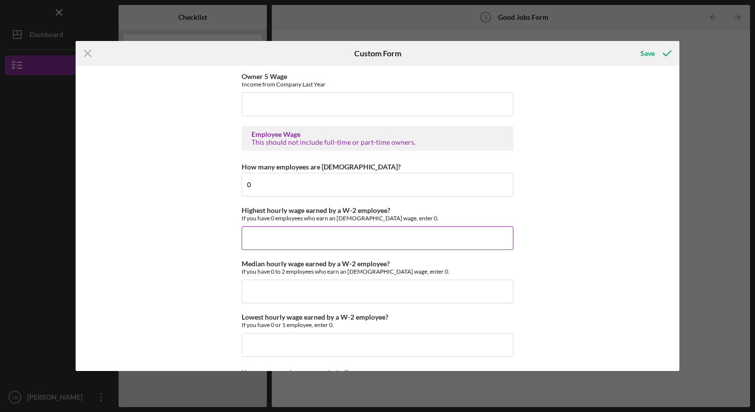
click at [308, 237] on input "Highest hourly wage earned by a W-2 employee?" at bounding box center [377, 238] width 272 height 24
type input "$0"
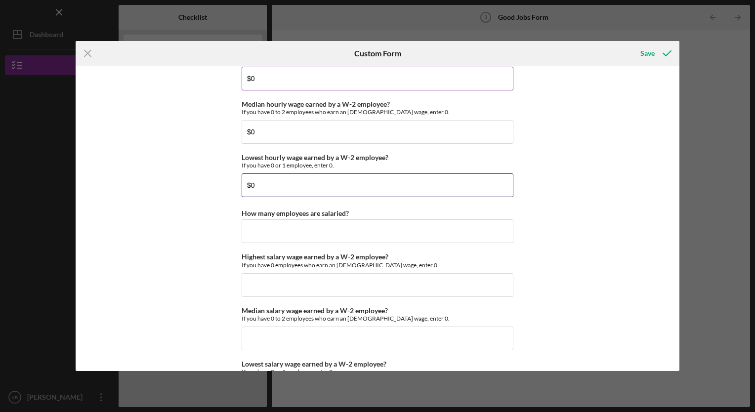
scroll to position [1983, 0]
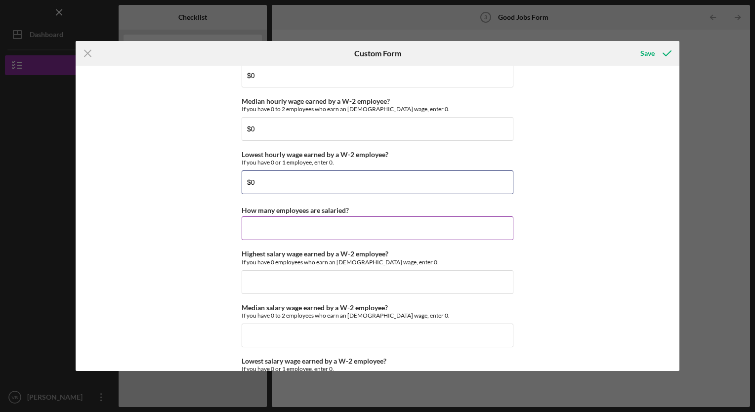
type input "$0"
click at [296, 227] on input "How many employees are salaried?" at bounding box center [377, 228] width 272 height 24
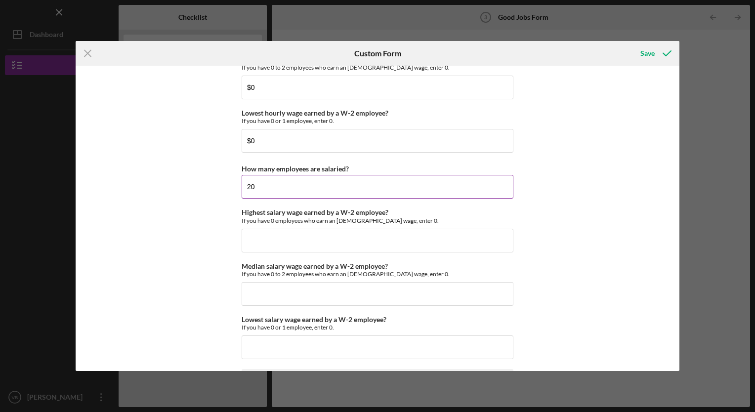
scroll to position [2025, 0]
type input "20"
click at [282, 241] on input "Highest salary wage earned by a W-2 employee?" at bounding box center [377, 241] width 272 height 24
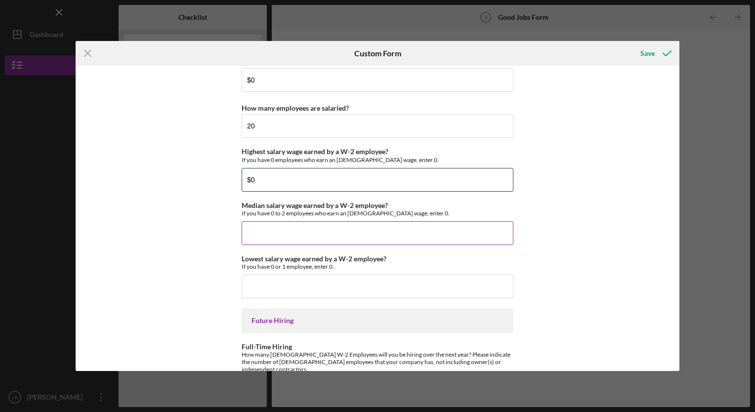
type input "$0"
click at [277, 232] on input "Median salary wage earned by a W-2 employee?" at bounding box center [377, 233] width 272 height 24
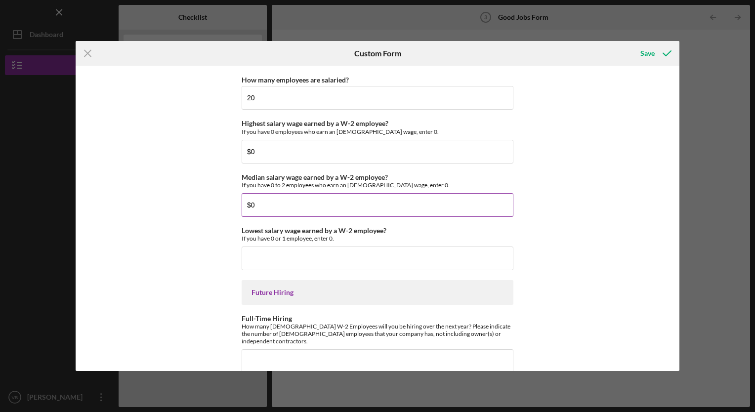
scroll to position [2114, 0]
type input "$0"
click at [277, 251] on input "Lowest salary wage earned by a W-2 employee?" at bounding box center [377, 258] width 272 height 24
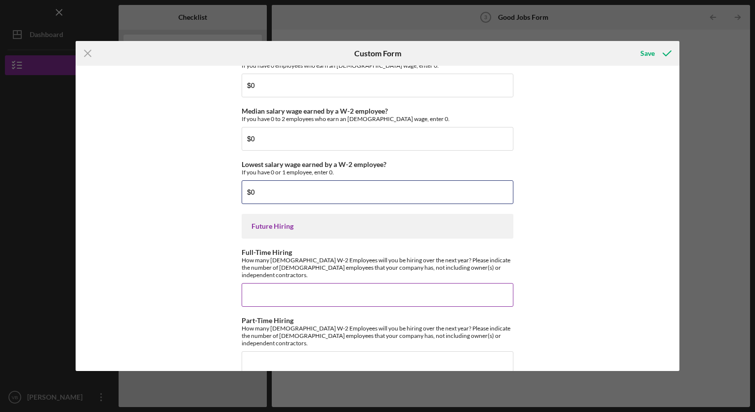
type input "$0"
click at [290, 285] on input "Full-Time Hiring" at bounding box center [377, 295] width 272 height 24
type input "4"
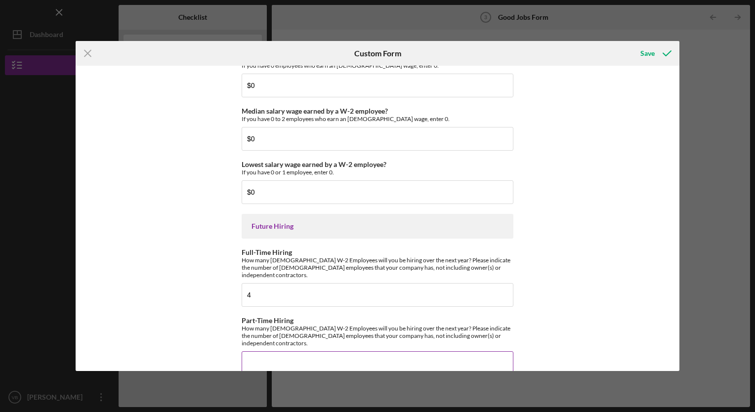
click at [286, 351] on input "Part-Time Hiring" at bounding box center [377, 363] width 272 height 24
type input "2"
click at [652, 50] on div "Save" at bounding box center [647, 53] width 14 height 20
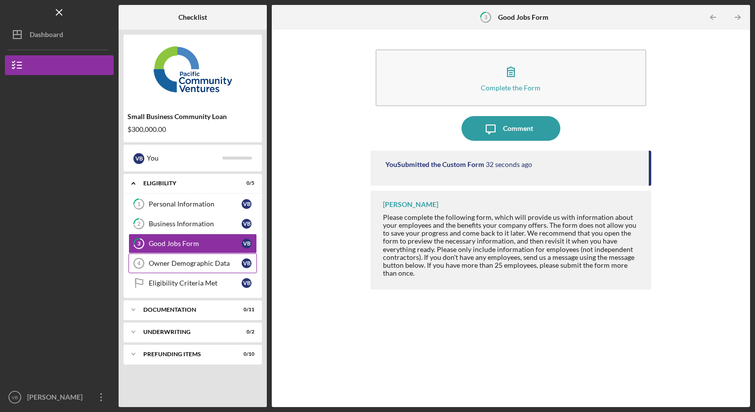
click at [197, 260] on div "Owner Demographic Data" at bounding box center [195, 263] width 93 height 8
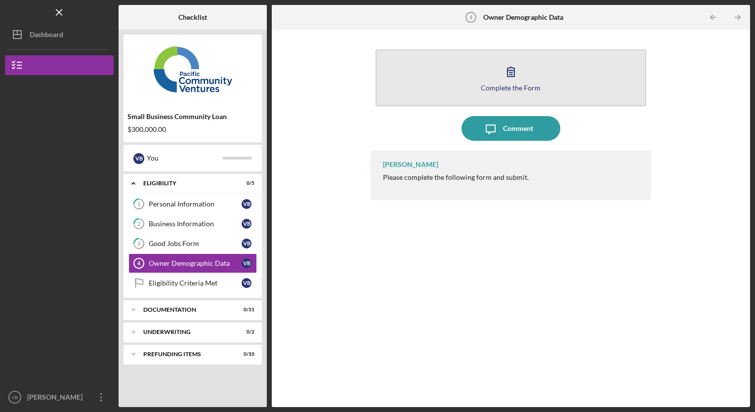
click at [518, 86] on div "Complete the Form" at bounding box center [511, 87] width 60 height 7
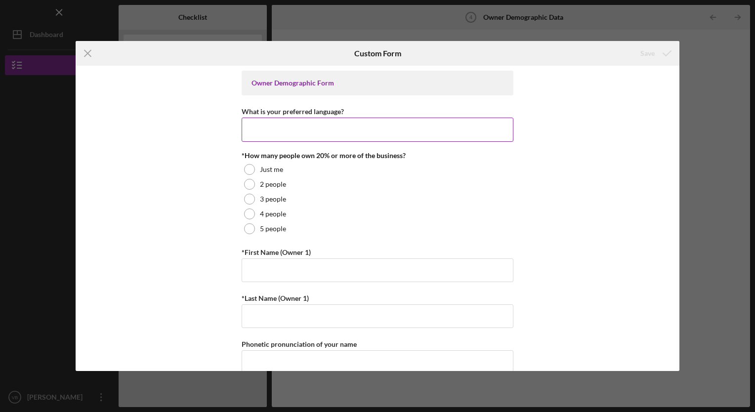
click at [306, 131] on input "What is your preferred language?" at bounding box center [377, 130] width 272 height 24
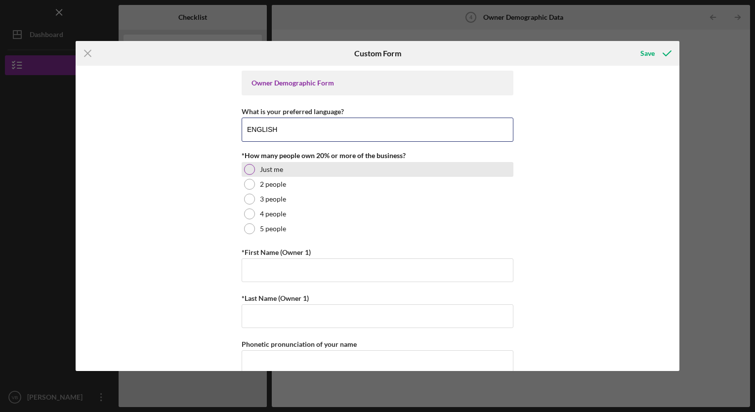
type input "ENGLISH"
click at [247, 171] on div at bounding box center [249, 169] width 11 height 11
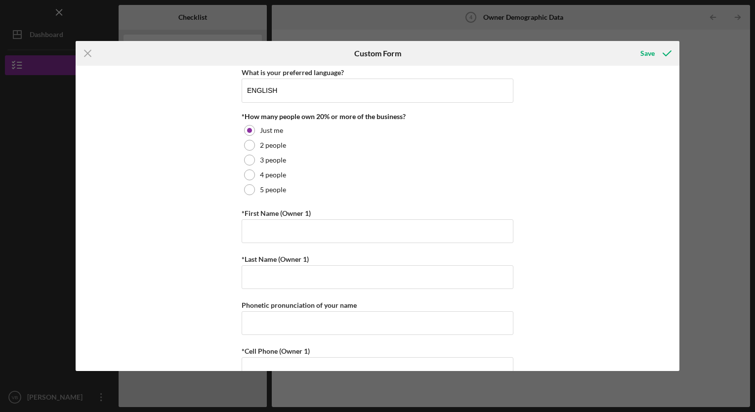
scroll to position [40, 0]
click at [275, 234] on input "*First Name (Owner 1)" at bounding box center [377, 231] width 272 height 24
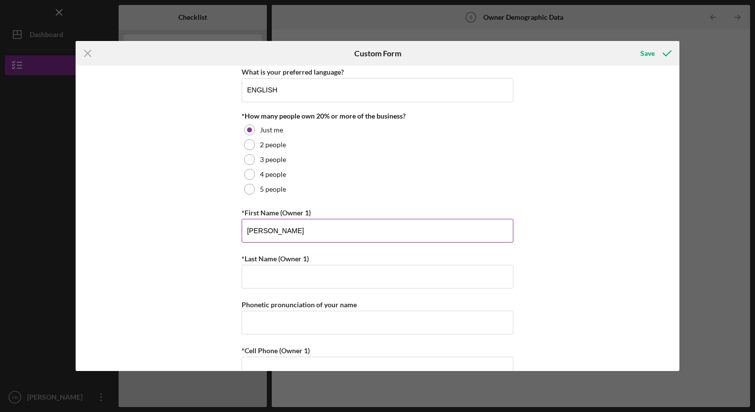
type input "[PERSON_NAME]"
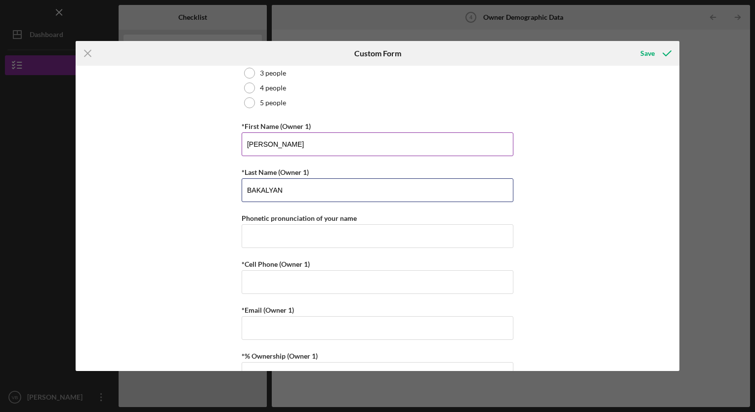
scroll to position [132, 0]
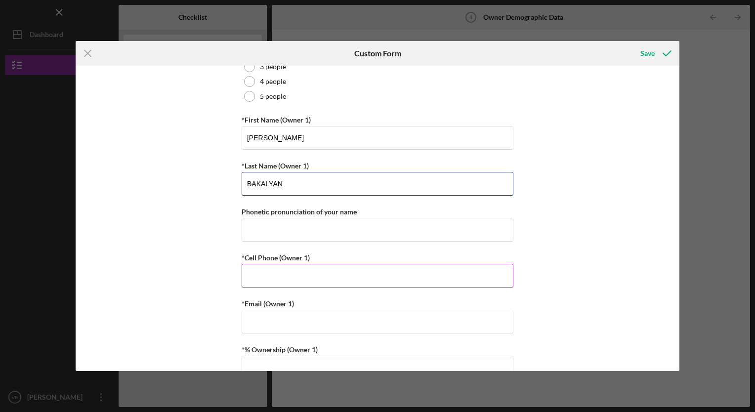
type input "BAKALYAN"
click at [289, 283] on input "*Cell Phone (Owner 1)" at bounding box center [377, 276] width 272 height 24
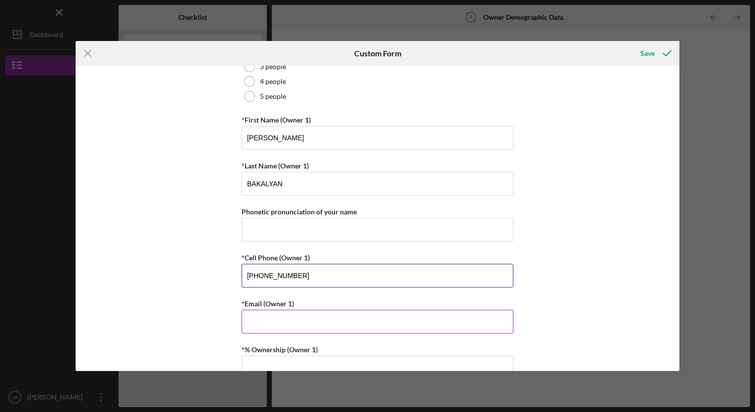
type input "[PHONE_NUMBER]"
click at [322, 324] on input "*Email (Owner 1)" at bounding box center [377, 322] width 272 height 24
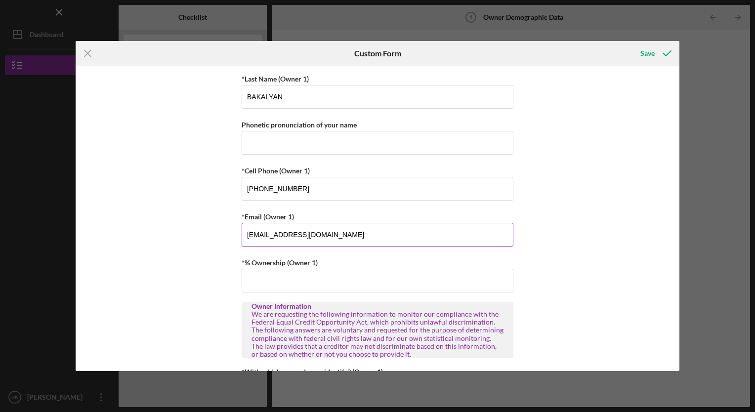
scroll to position [231, 0]
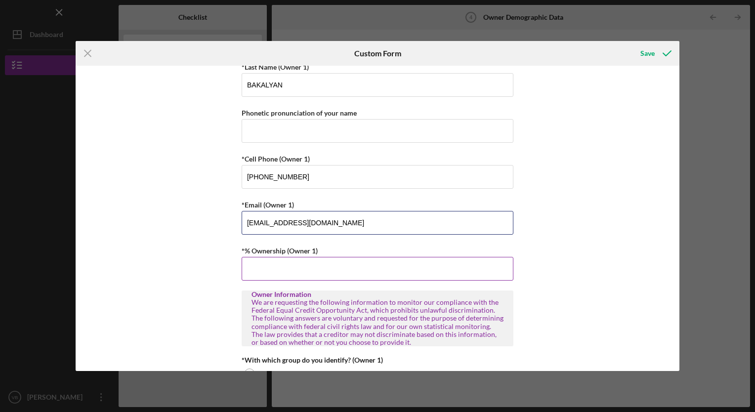
type input "[EMAIL_ADDRESS][DOMAIN_NAME]"
click at [286, 268] on input "*% Ownership (Owner 1)" at bounding box center [377, 269] width 272 height 24
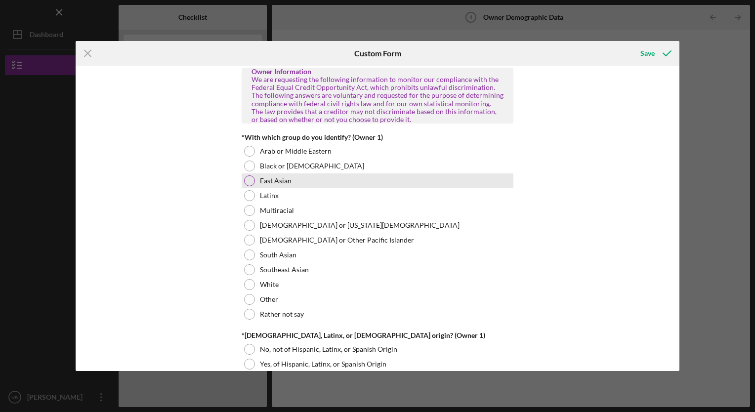
scroll to position [454, 0]
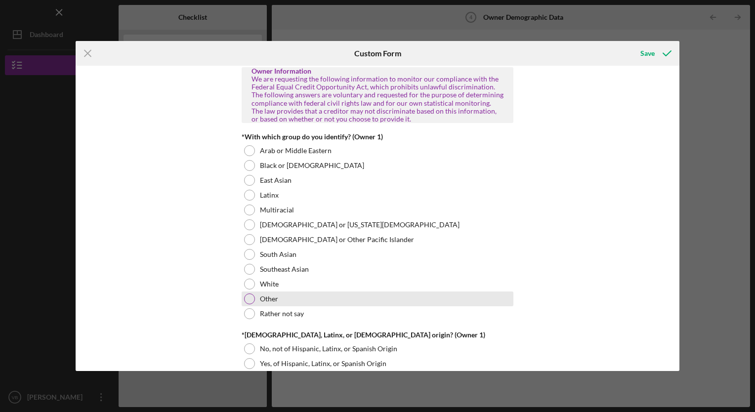
type input "100.00000%"
click at [247, 296] on div at bounding box center [249, 298] width 11 height 11
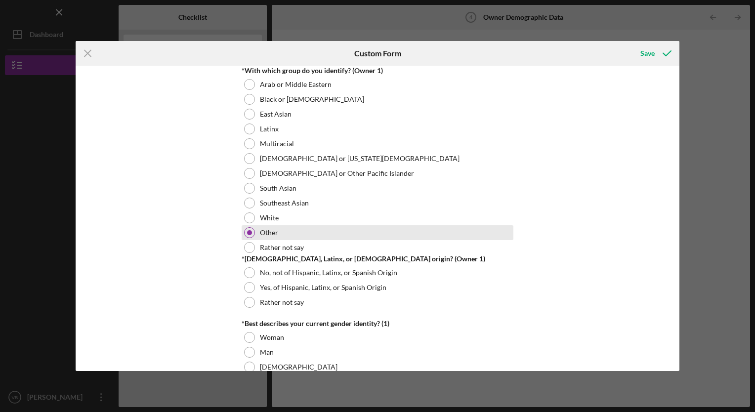
scroll to position [537, 0]
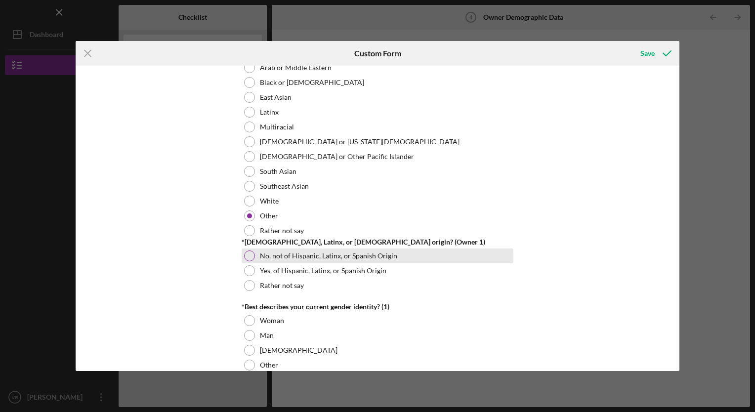
click at [248, 254] on div at bounding box center [249, 255] width 11 height 11
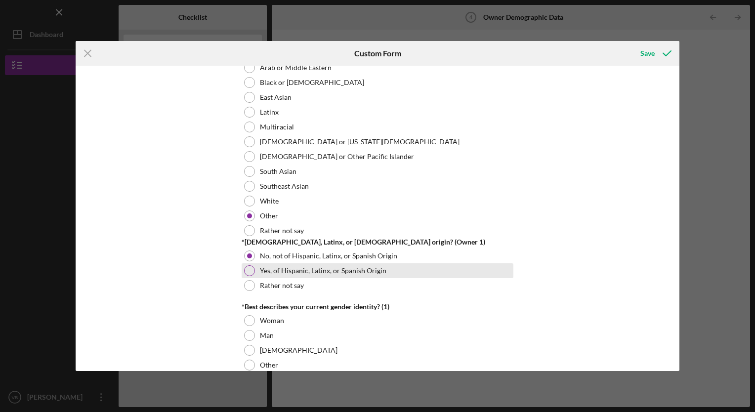
scroll to position [620, 0]
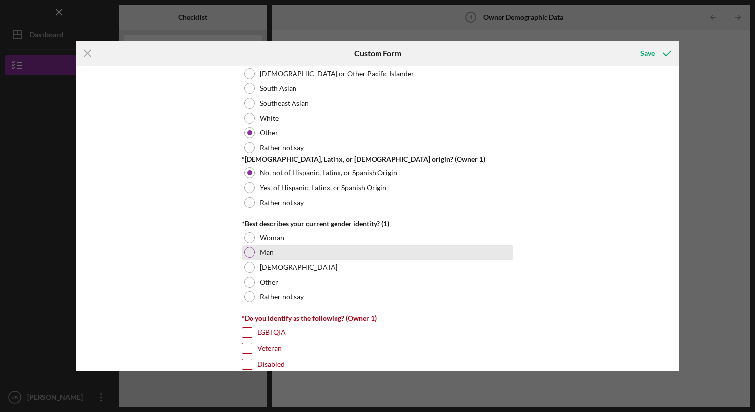
click at [249, 247] on div at bounding box center [249, 252] width 11 height 11
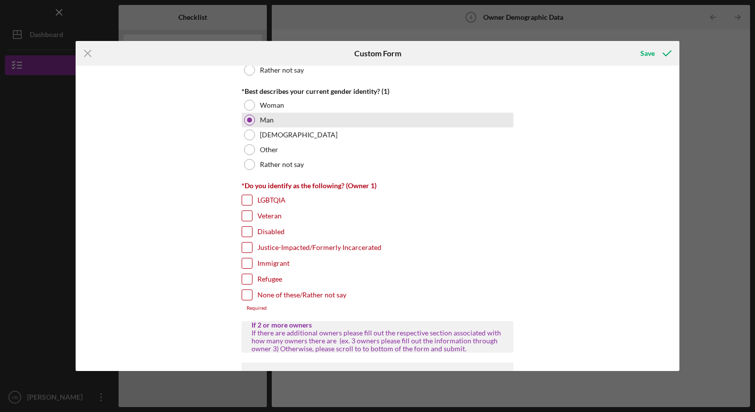
scroll to position [754, 0]
click at [246, 289] on input "None of these/Rather not say" at bounding box center [247, 294] width 10 height 10
checkbox input "true"
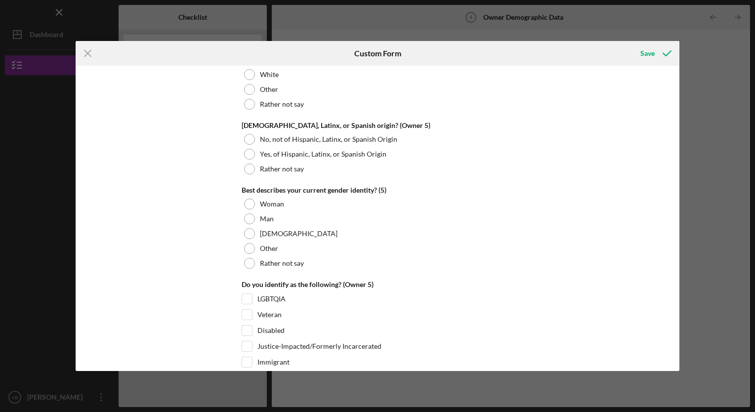
scroll to position [3751, 0]
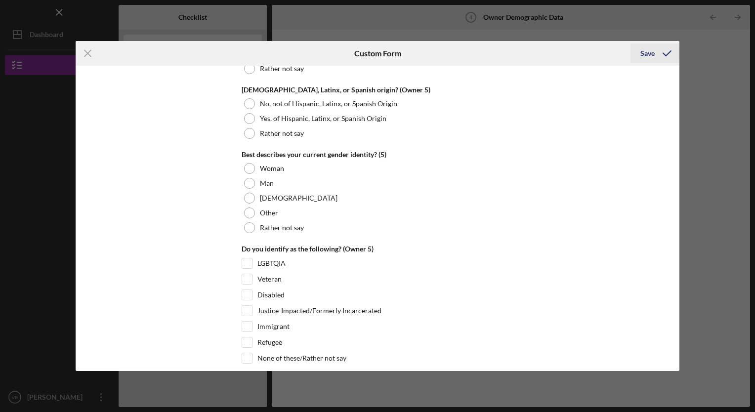
click at [648, 55] on div "Save" at bounding box center [647, 53] width 14 height 20
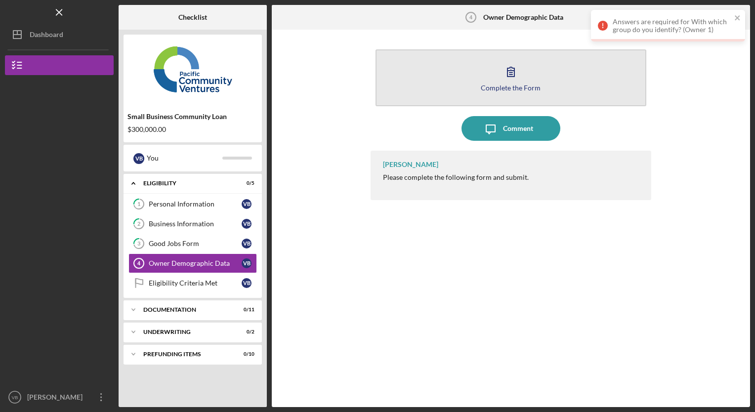
click at [511, 84] on div "Complete the Form" at bounding box center [511, 87] width 60 height 7
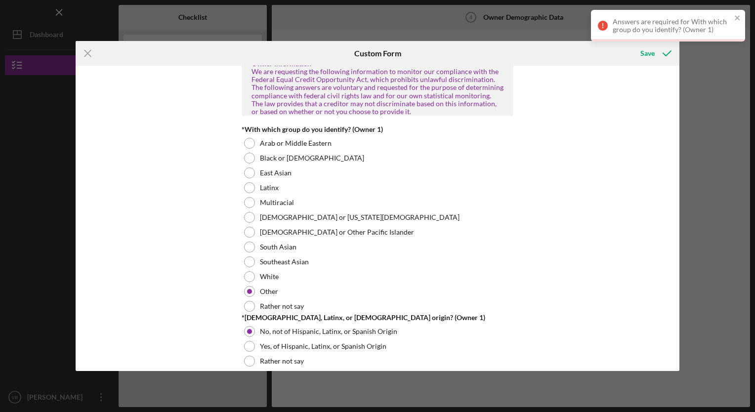
scroll to position [462, 0]
click at [282, 139] on label "Arab or Middle Eastern" at bounding box center [296, 143] width 72 height 8
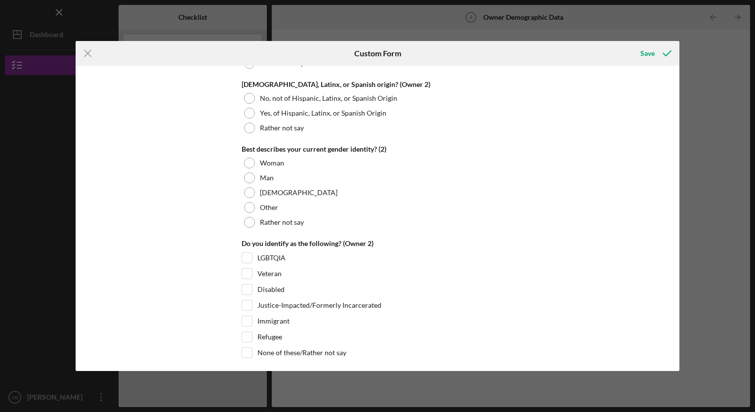
scroll to position [1501, 0]
click at [650, 54] on div "Save" at bounding box center [647, 53] width 14 height 20
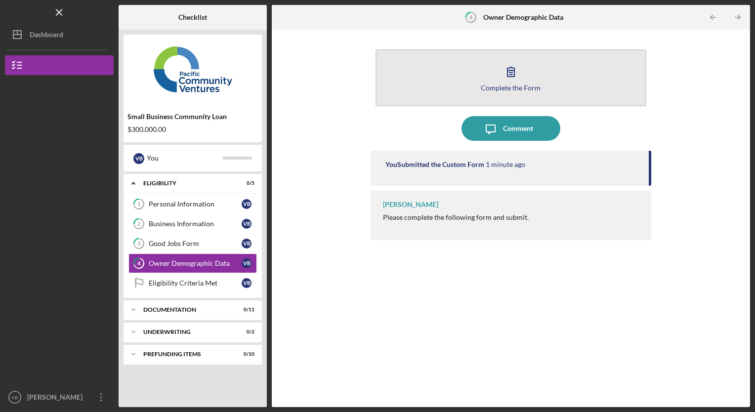
click at [508, 74] on icon "button" at bounding box center [510, 71] width 7 height 9
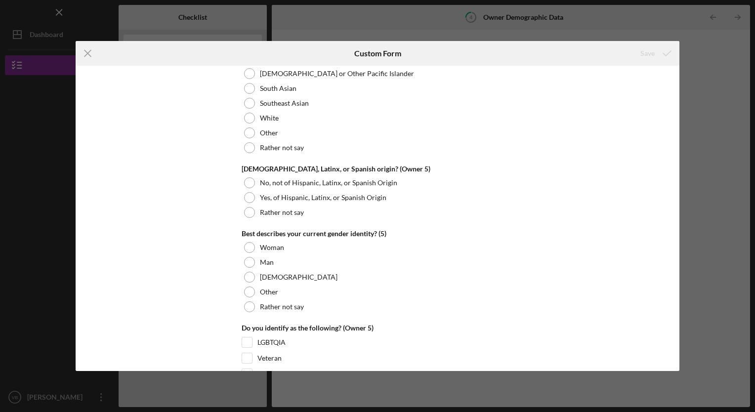
scroll to position [3761, 0]
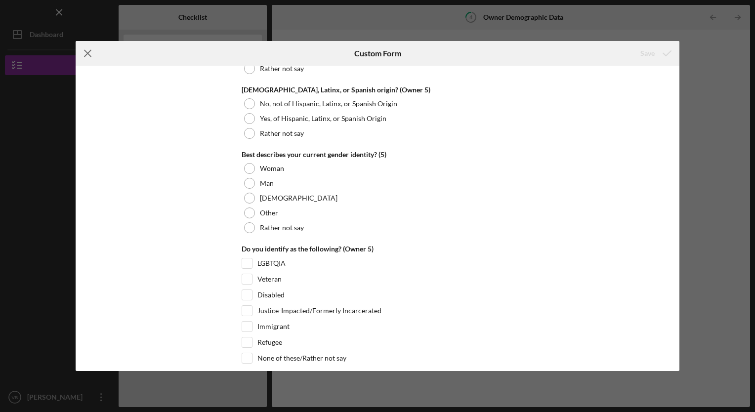
click at [89, 50] on icon "Icon/Menu Close" at bounding box center [88, 53] width 25 height 25
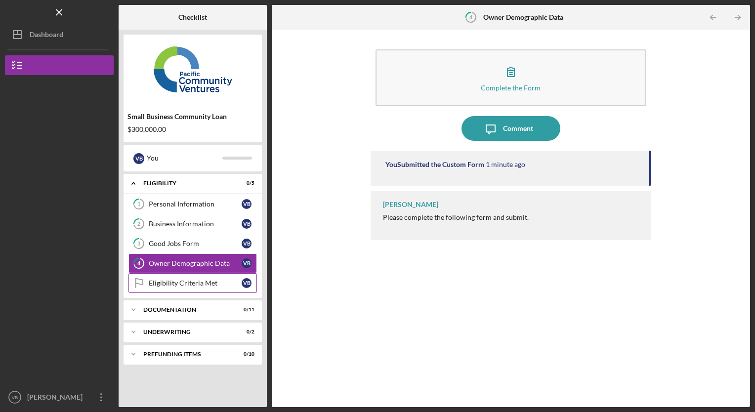
click at [188, 283] on div "Eligibility Criteria Met" at bounding box center [195, 283] width 93 height 8
